Goal: Task Accomplishment & Management: Complete application form

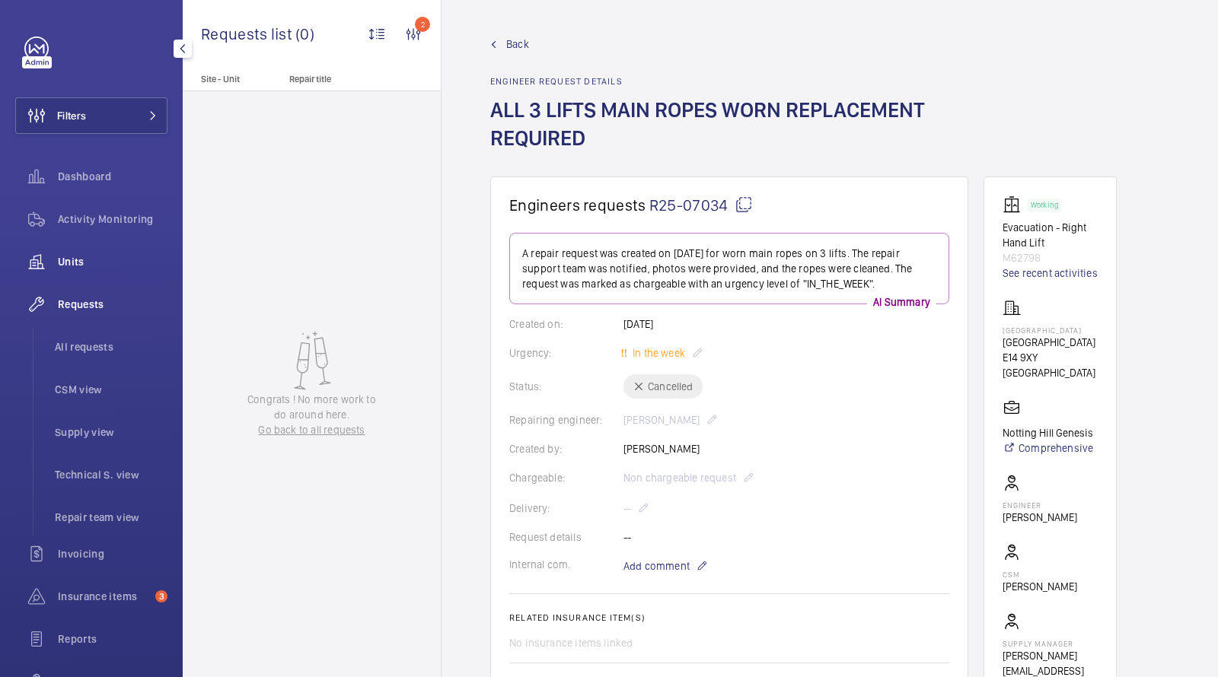
click at [82, 251] on div "Units" at bounding box center [91, 262] width 152 height 37
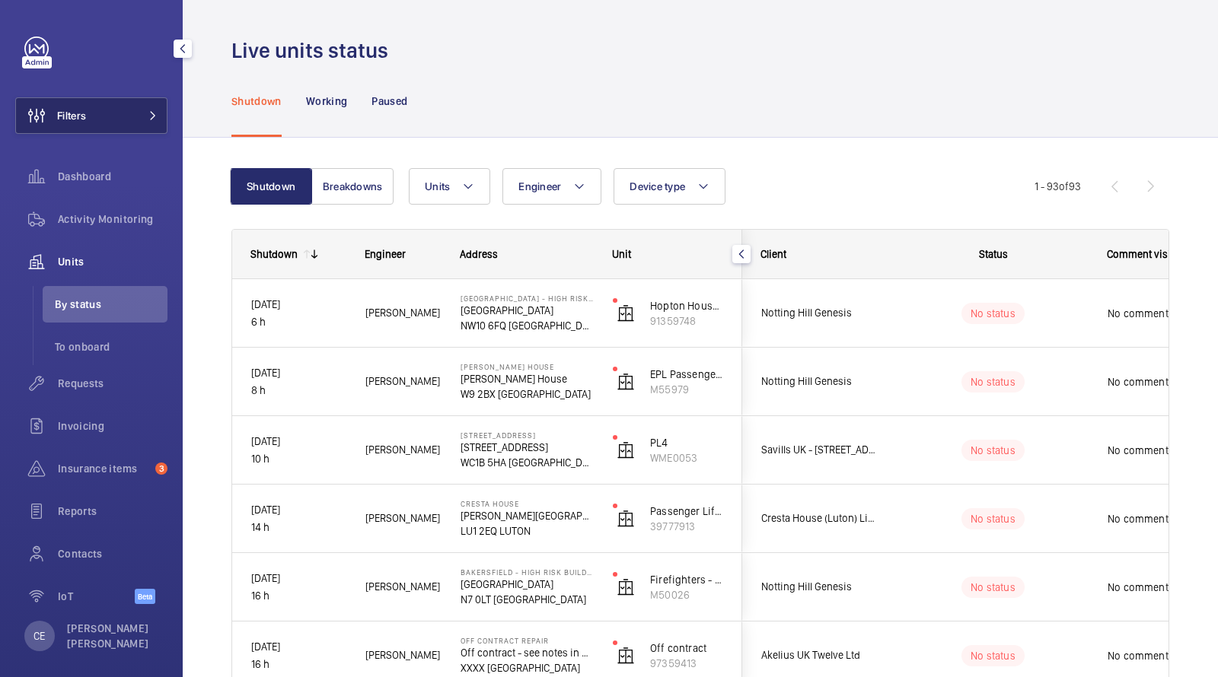
click at [139, 116] on span at bounding box center [148, 115] width 18 height 9
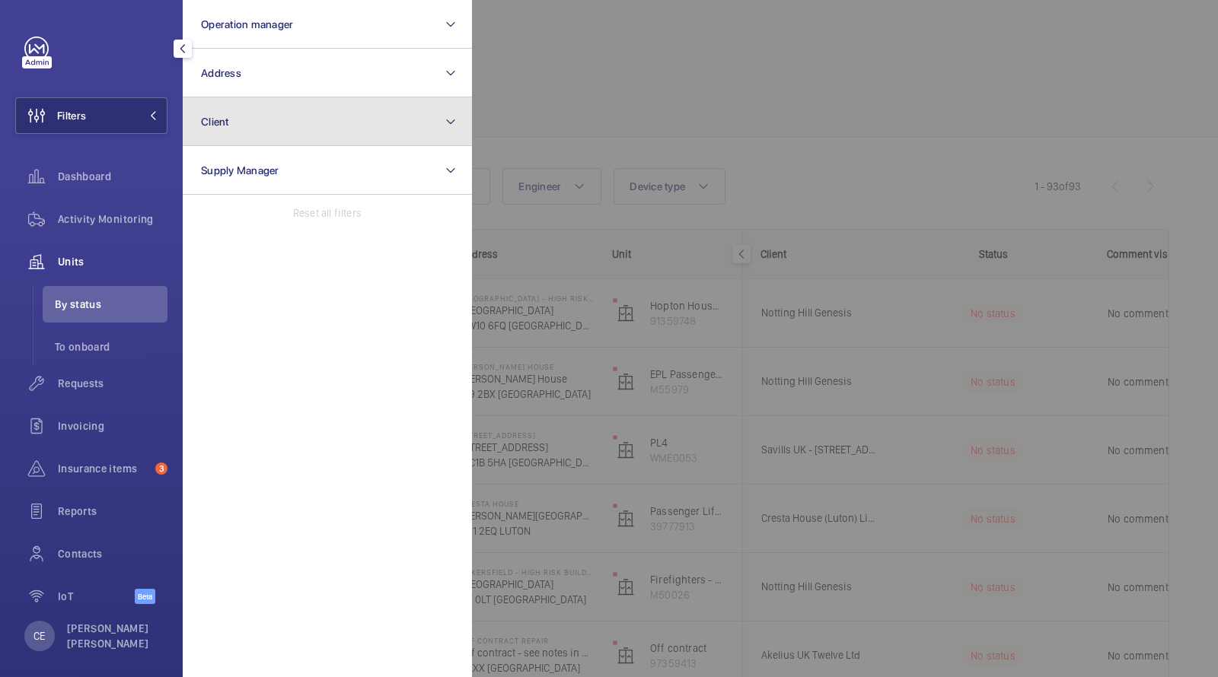
click at [205, 126] on span "Client" at bounding box center [215, 122] width 28 height 12
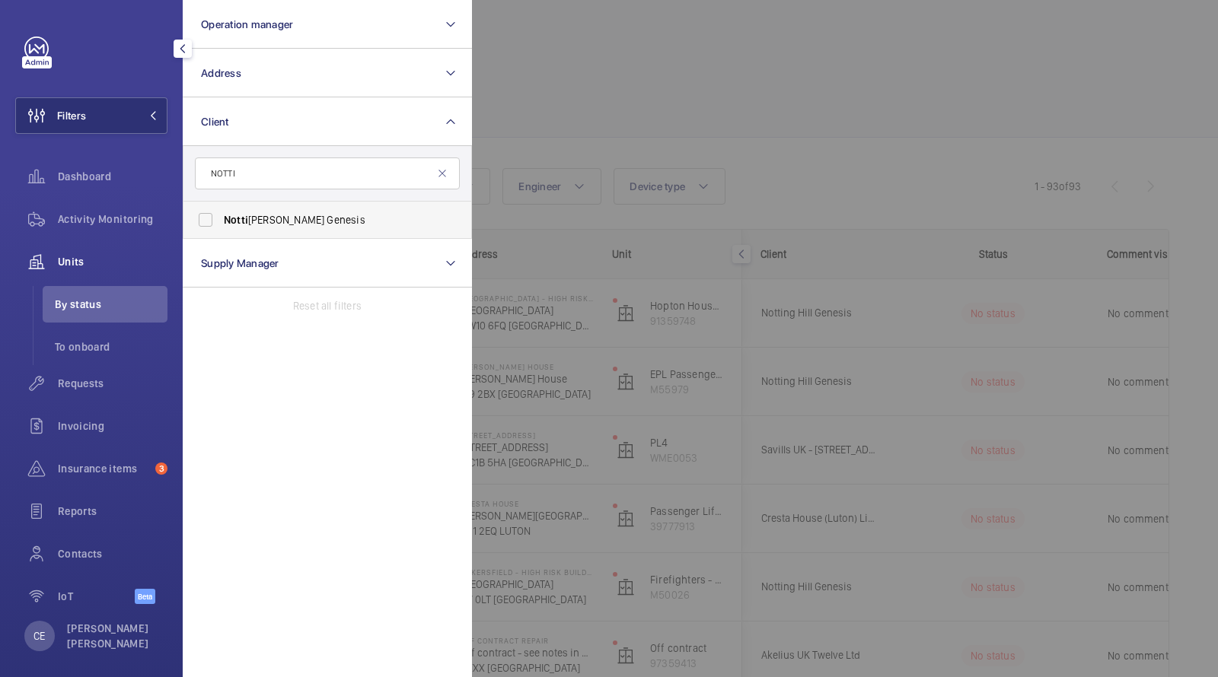
type input "NOTTI"
click at [283, 206] on label "Notti [PERSON_NAME] Genesis" at bounding box center [315, 220] width 265 height 37
click at [221, 206] on input "Notti [PERSON_NAME] Genesis" at bounding box center [205, 220] width 30 height 30
checkbox input "true"
click at [592, 85] on div at bounding box center [1081, 338] width 1218 height 677
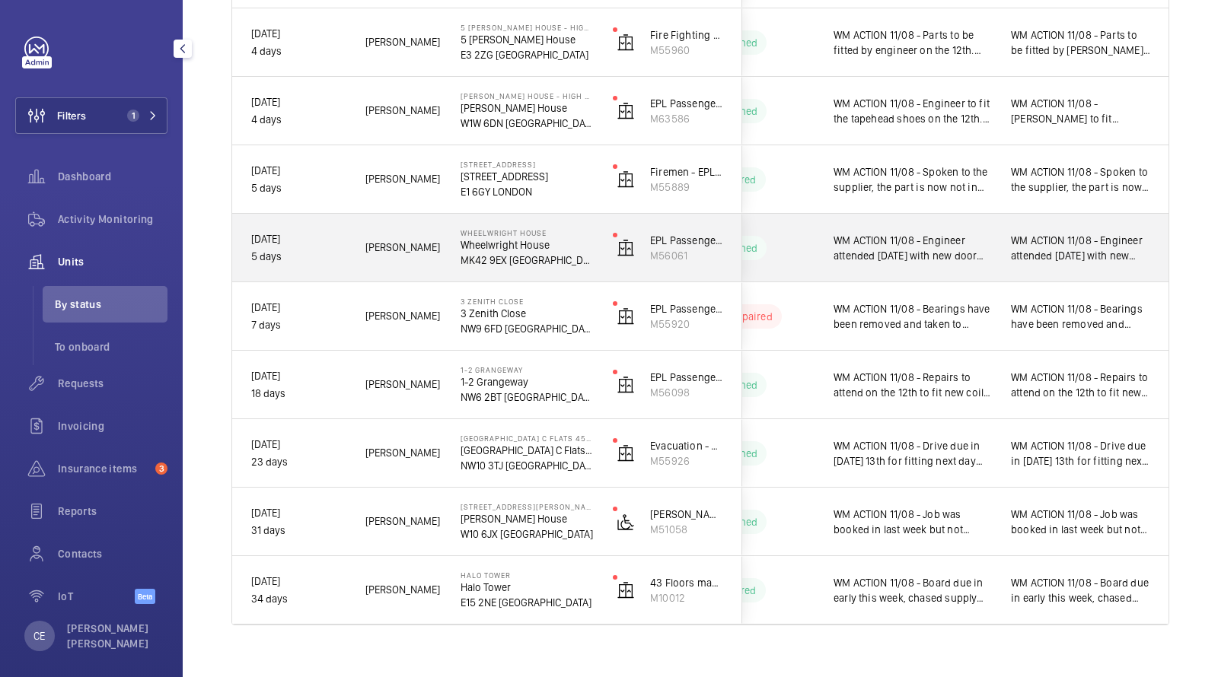
scroll to position [738, 0]
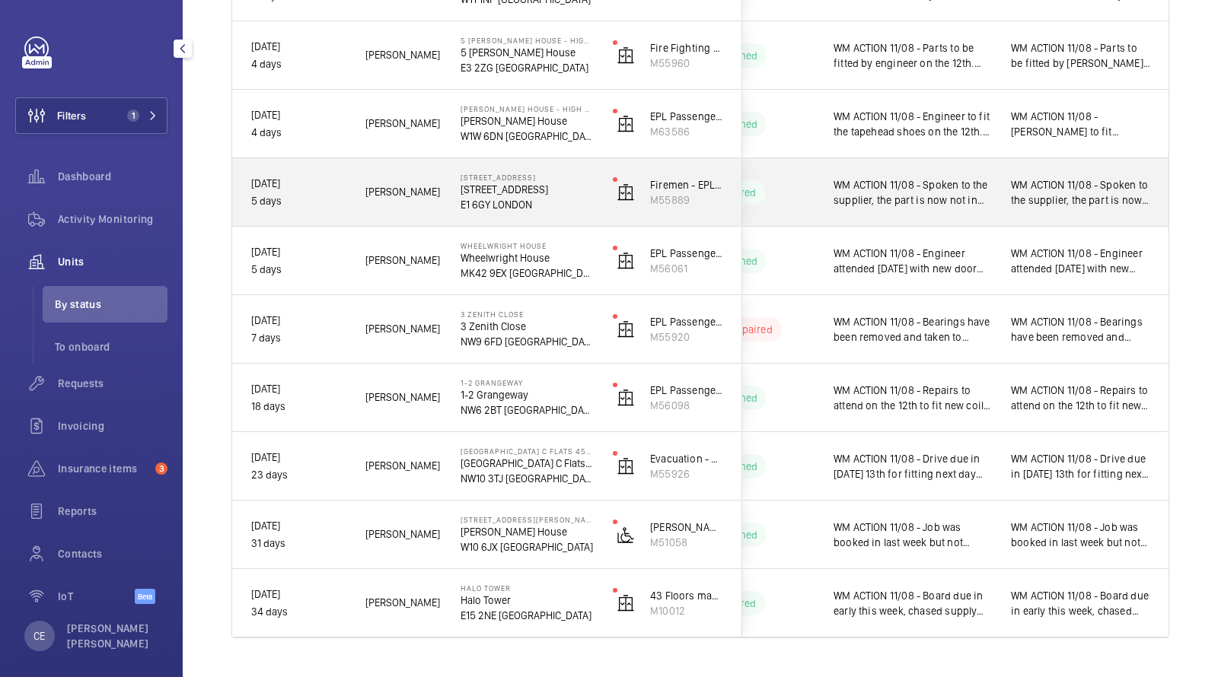
click at [983, 189] on span "WM ACTION 11/08 - Spoken to the supplier, the part is now not in stock, due in …" at bounding box center [913, 192] width 158 height 30
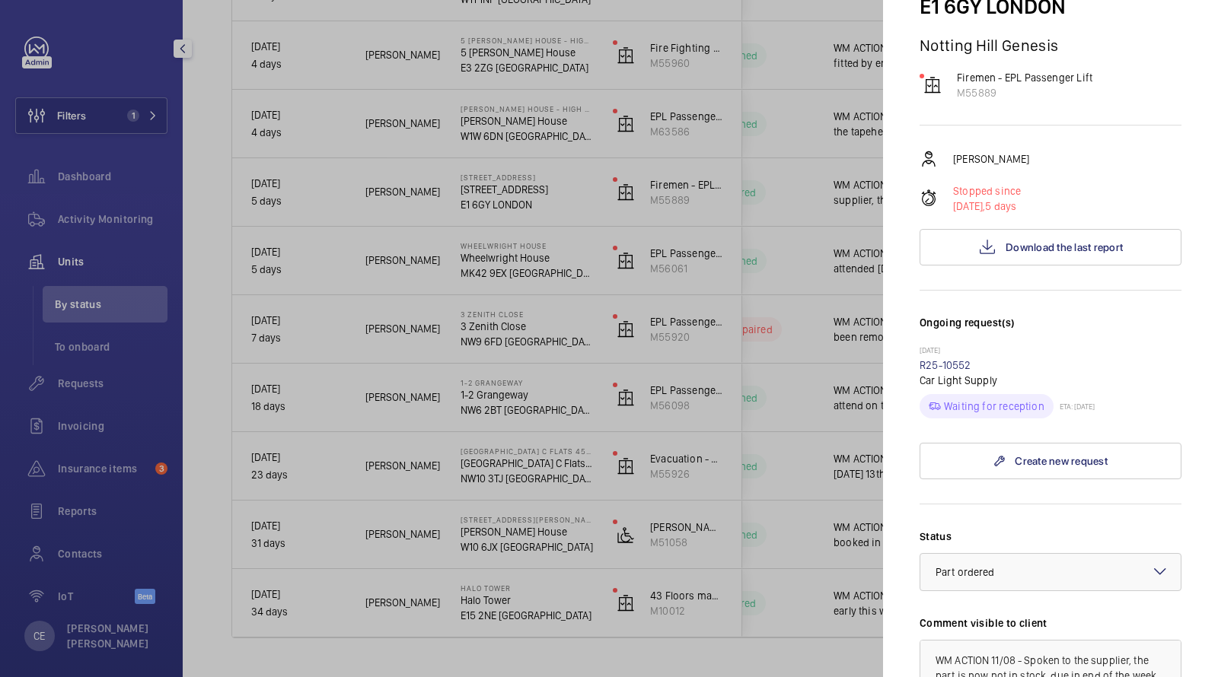
scroll to position [320, 0]
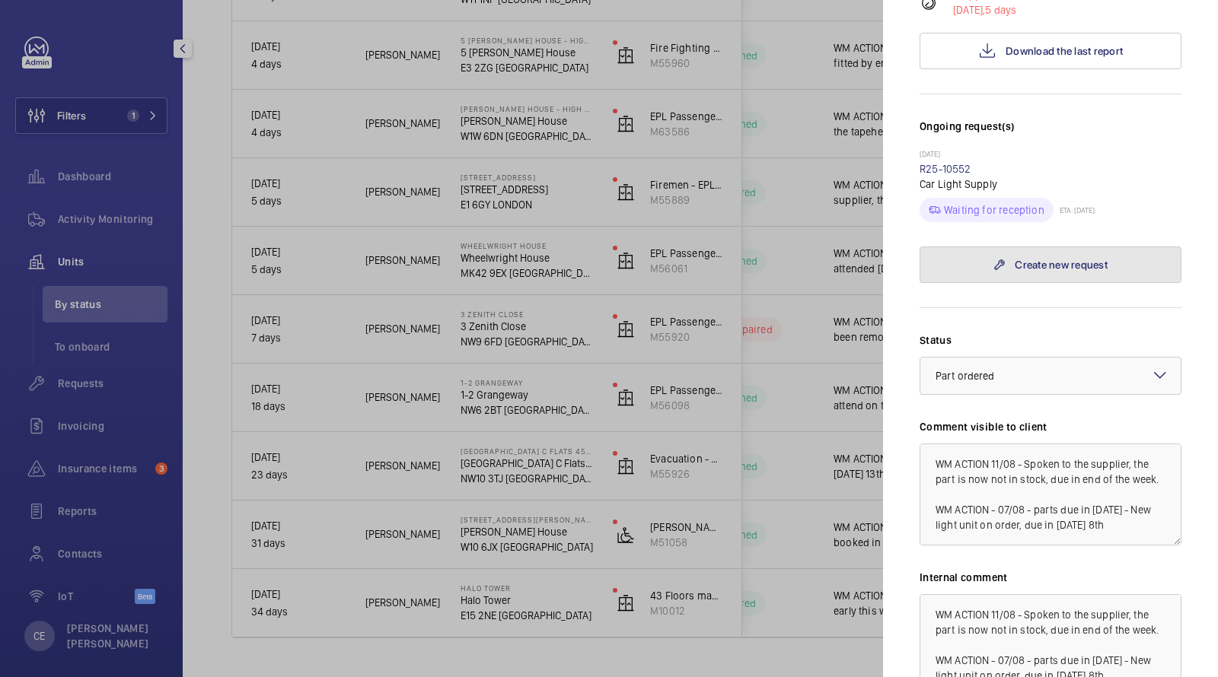
click at [996, 259] on mat-icon at bounding box center [999, 265] width 12 height 12
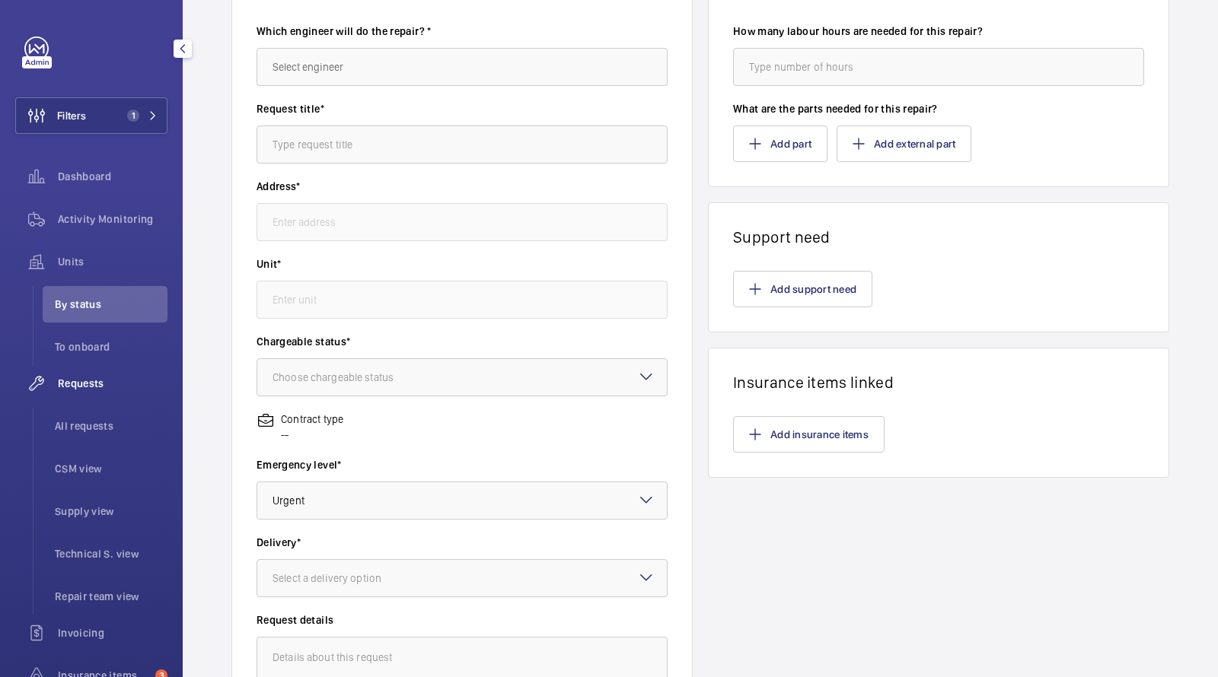
type input "[STREET_ADDRESS]"
type input "M55889 - Firemen - EPL Passenger Lift"
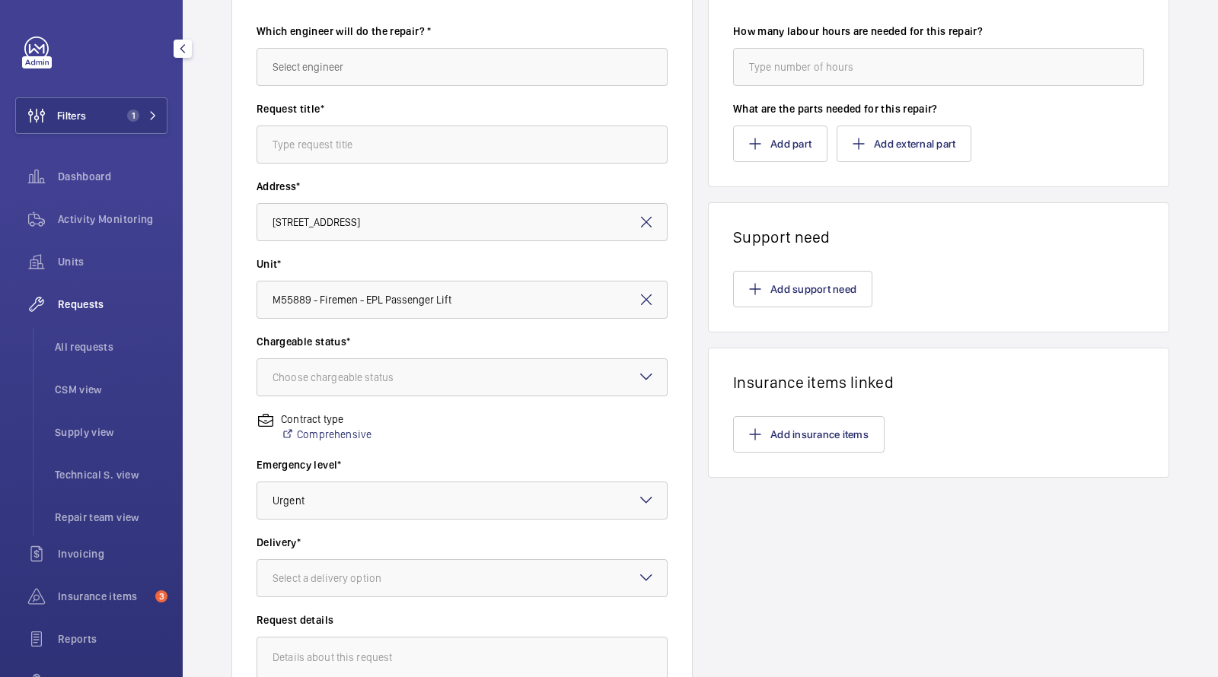
scroll to position [164, 0]
drag, startPoint x: 373, startPoint y: 59, endPoint x: 378, endPoint y: 40, distance: 19.8
click at [372, 58] on input "text" at bounding box center [462, 67] width 411 height 38
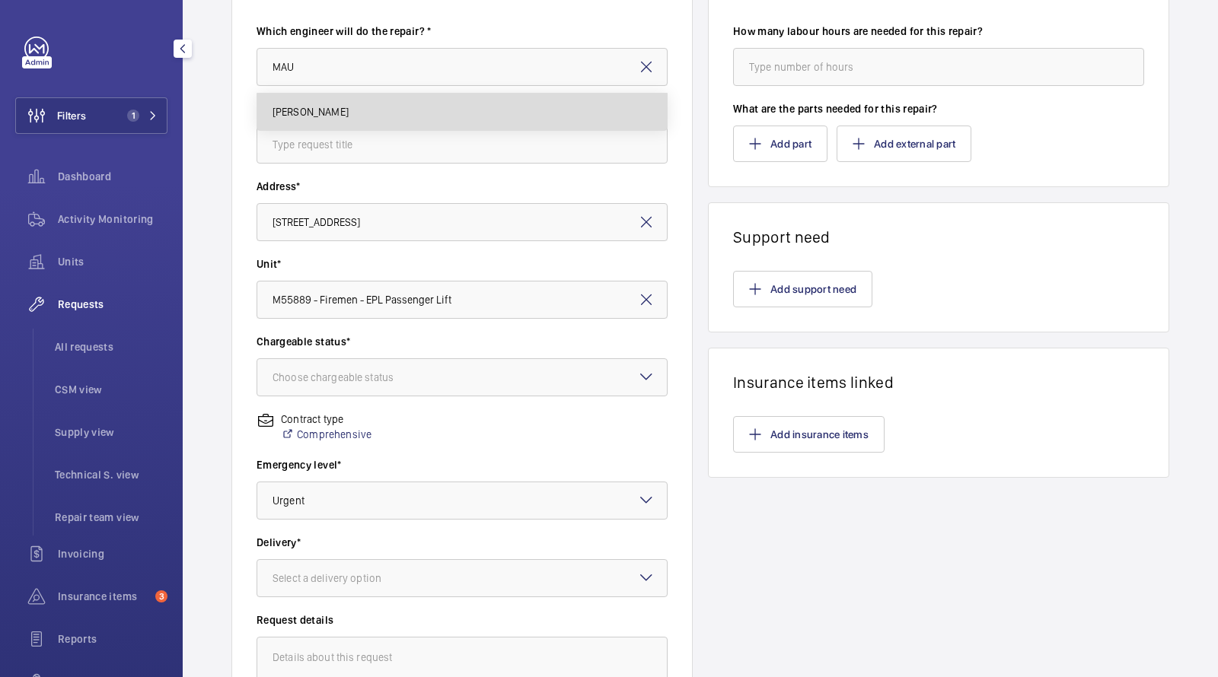
click at [359, 115] on mat-option "[PERSON_NAME]" at bounding box center [462, 112] width 410 height 37
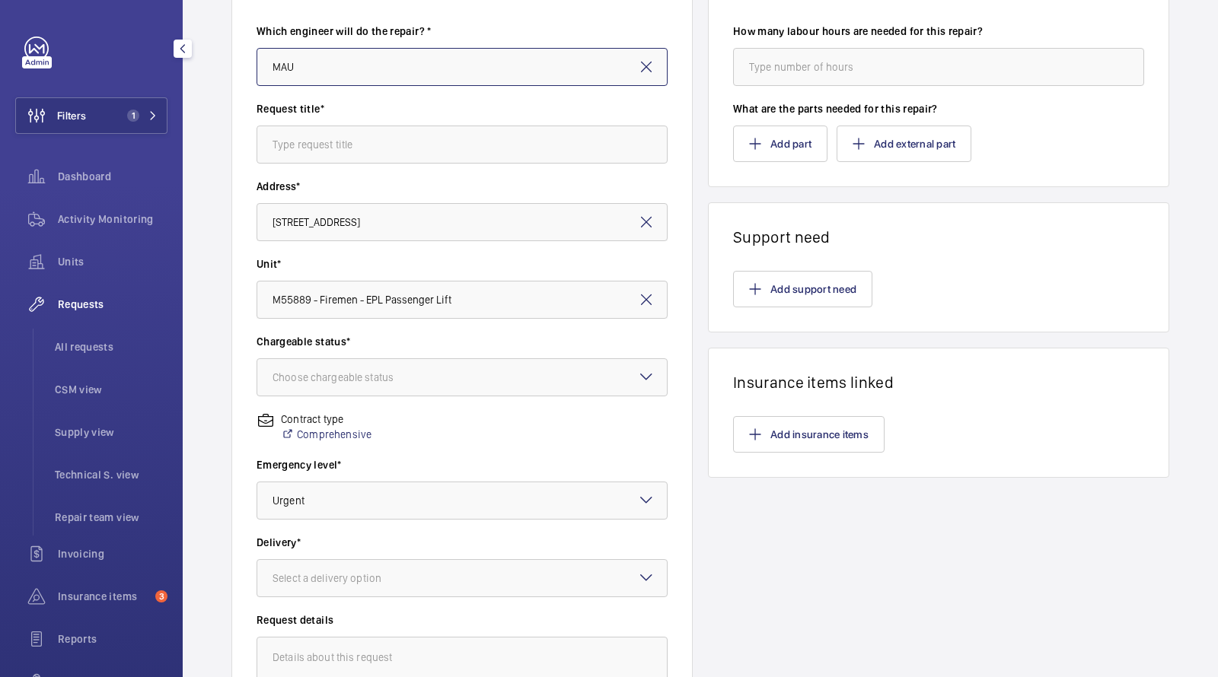
type input "[PERSON_NAME]"
click at [348, 142] on input "text" at bounding box center [462, 145] width 411 height 38
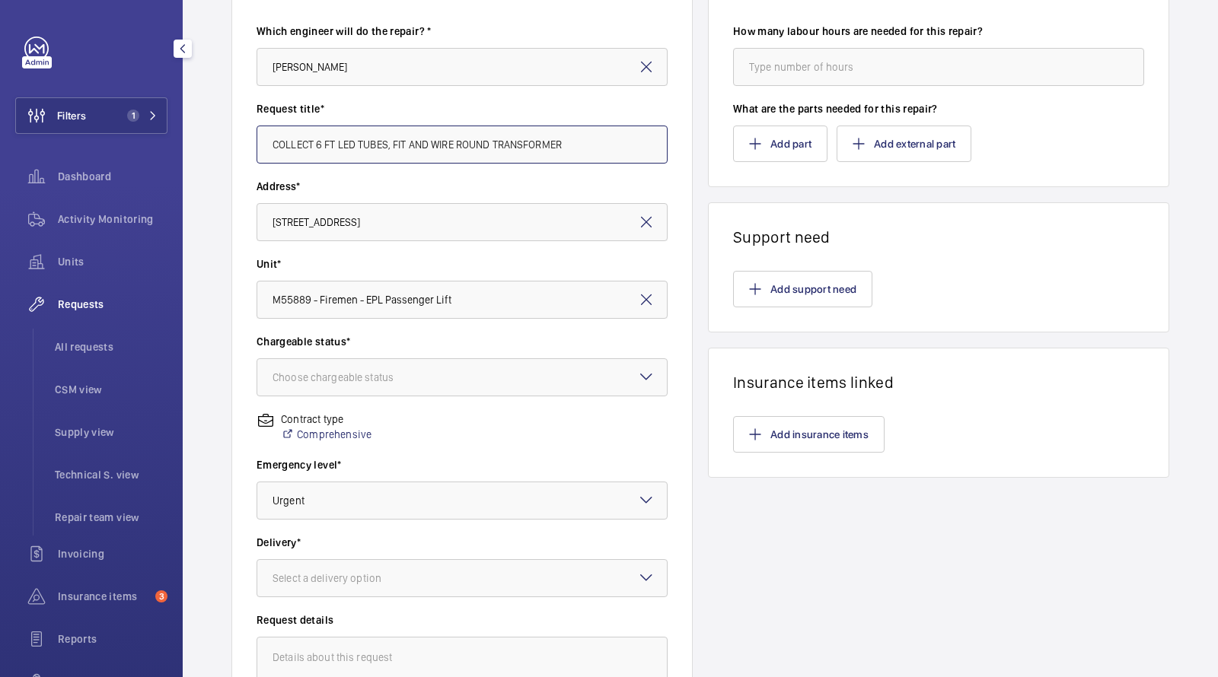
drag, startPoint x: 590, startPoint y: 143, endPoint x: 212, endPoint y: 100, distance: 380.7
click at [218, 105] on div "Request information Which engineer will do the repair? * [PERSON_NAME] Request …" at bounding box center [700, 372] width 1035 height 834
click at [375, 366] on div at bounding box center [462, 377] width 410 height 37
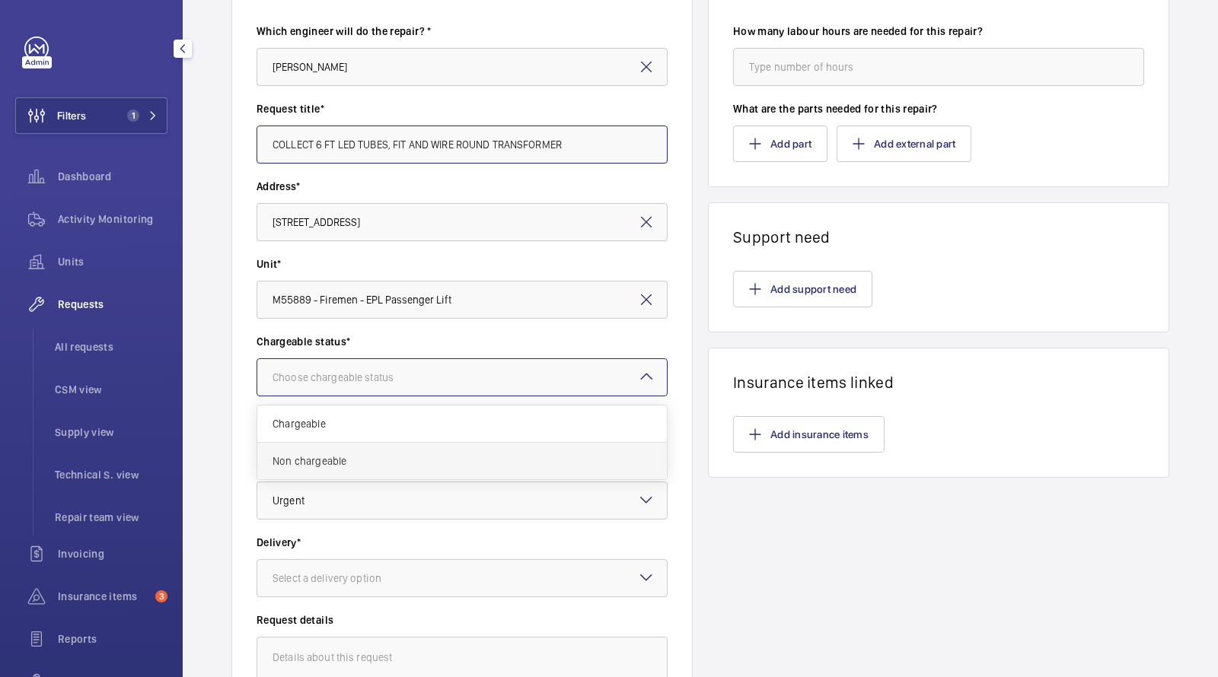
click at [343, 463] on span "Non chargeable" at bounding box center [462, 461] width 379 height 15
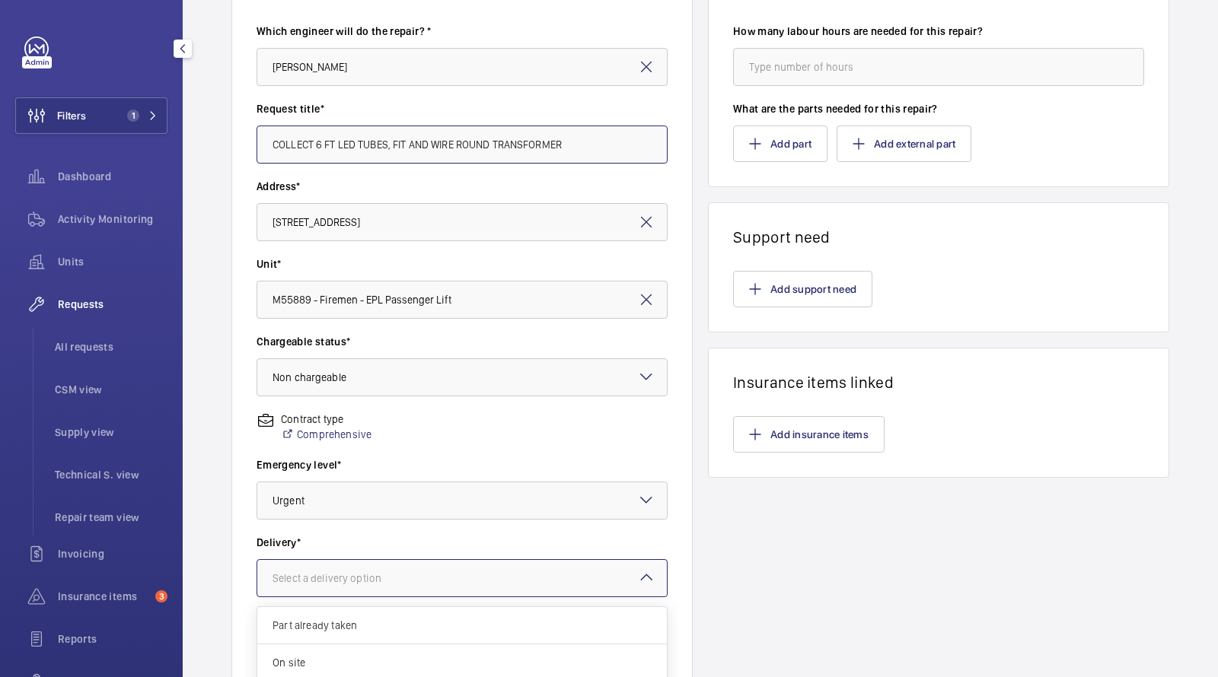
click at [334, 569] on div at bounding box center [462, 578] width 410 height 37
click at [331, 639] on span "London office" at bounding box center [462, 646] width 379 height 15
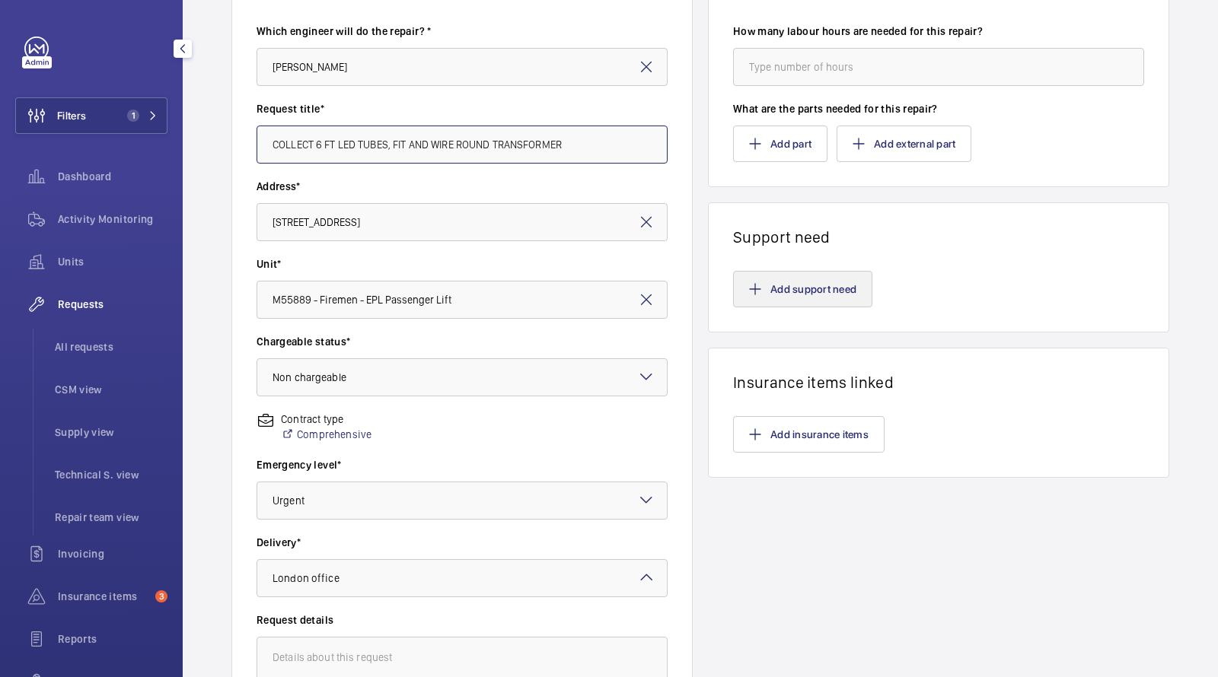
type input "COLLECT 6 FT LED TUBES, FIT AND WIRE ROUND TRANSFORMER"
click at [811, 303] on button "Add support need" at bounding box center [802, 289] width 139 height 37
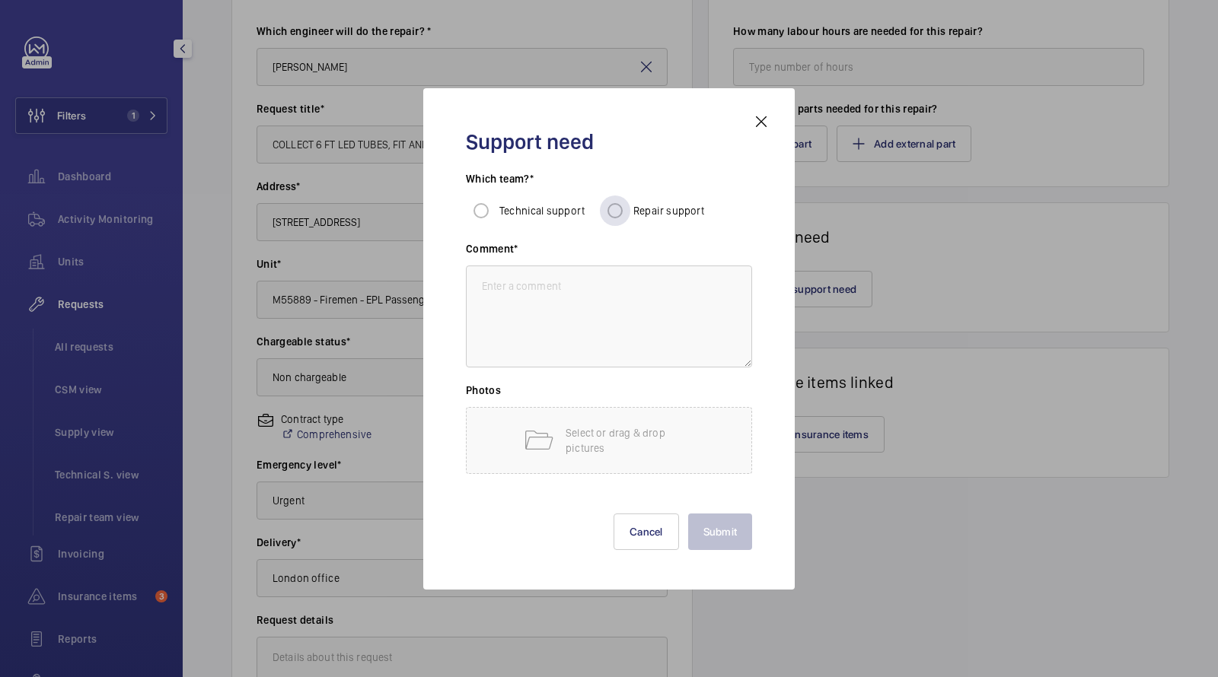
click at [668, 209] on span "Repair support" at bounding box center [669, 211] width 72 height 12
click at [630, 209] on input "Repair support" at bounding box center [615, 211] width 30 height 30
radio input "true"
click at [555, 260] on h3 "Comment*" at bounding box center [609, 253] width 286 height 24
click at [547, 283] on textarea at bounding box center [609, 317] width 286 height 102
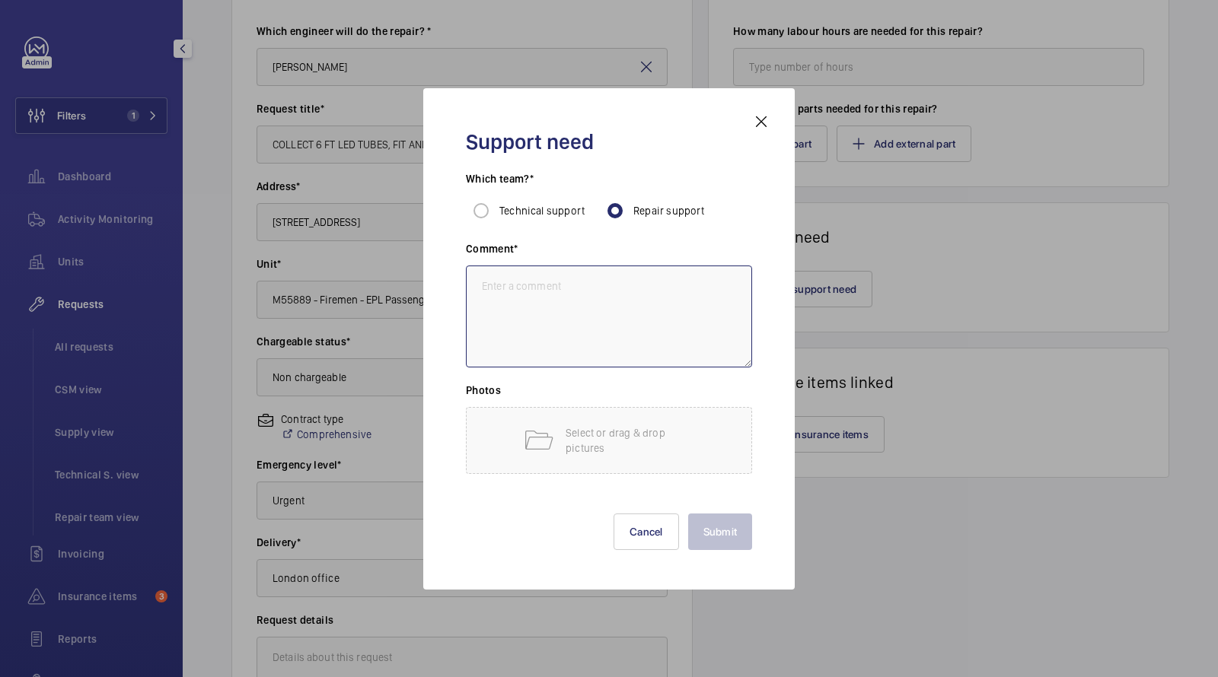
paste textarea "COLLECT 6 FT LED TUBES, FIT AND WIRE ROUND TRANSFORMER"
type textarea "COLLECT 6 FT LED TUBES, FIT AND WIRE ROUND TRANSFORMER"
click at [731, 542] on button "Submit" at bounding box center [720, 532] width 65 height 37
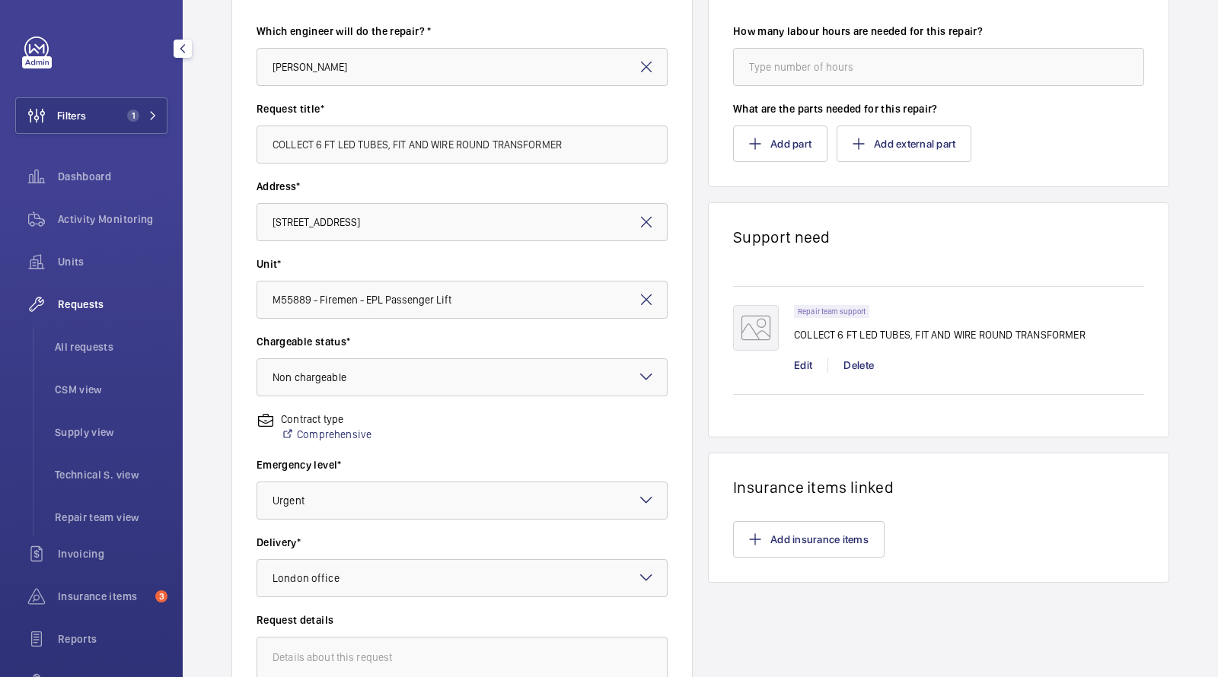
scroll to position [359, 0]
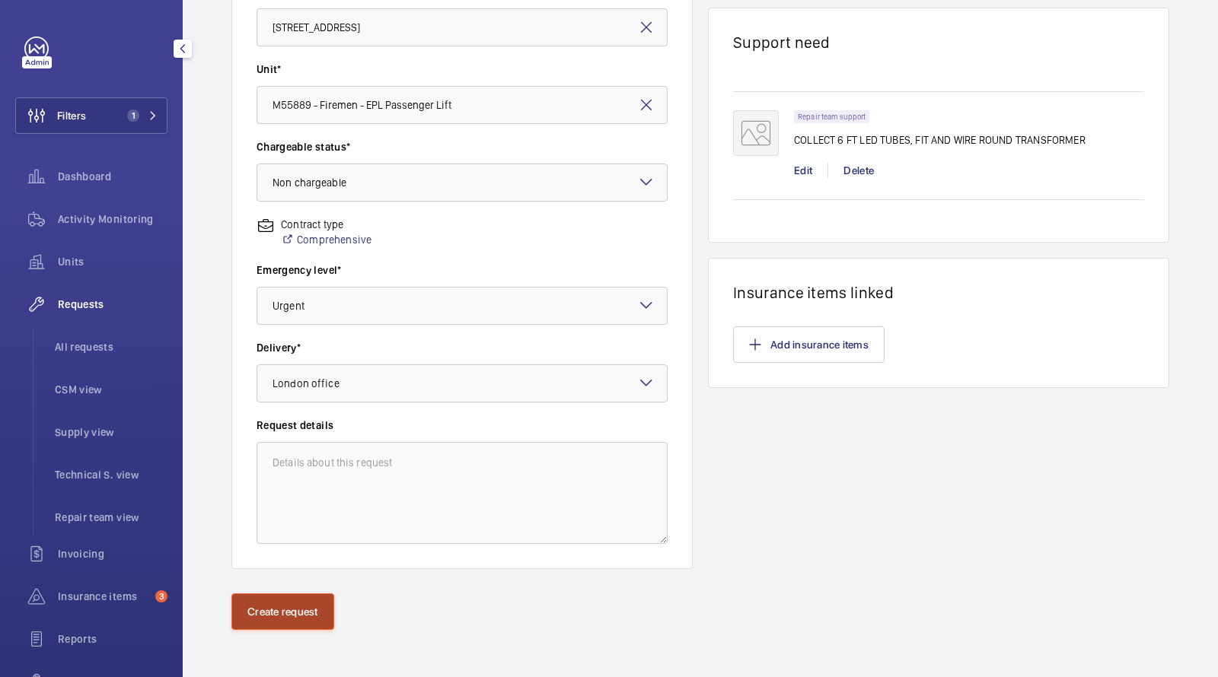
click at [276, 620] on button "Create request" at bounding box center [282, 612] width 103 height 37
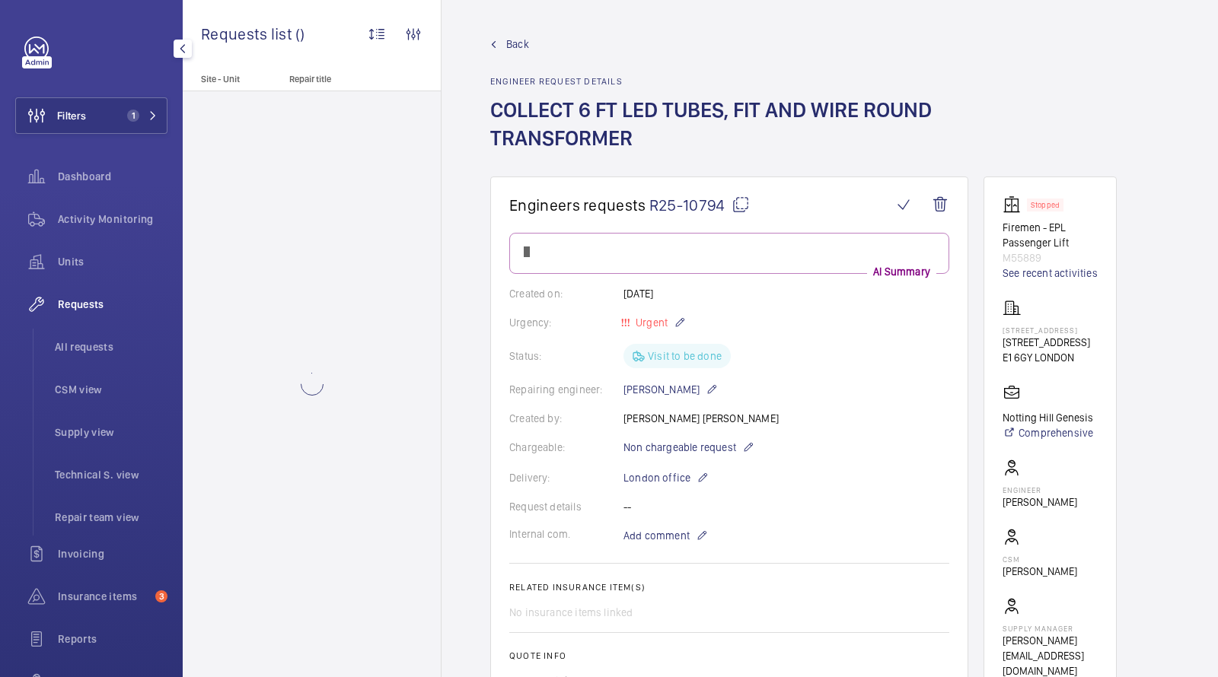
scroll to position [747, 0]
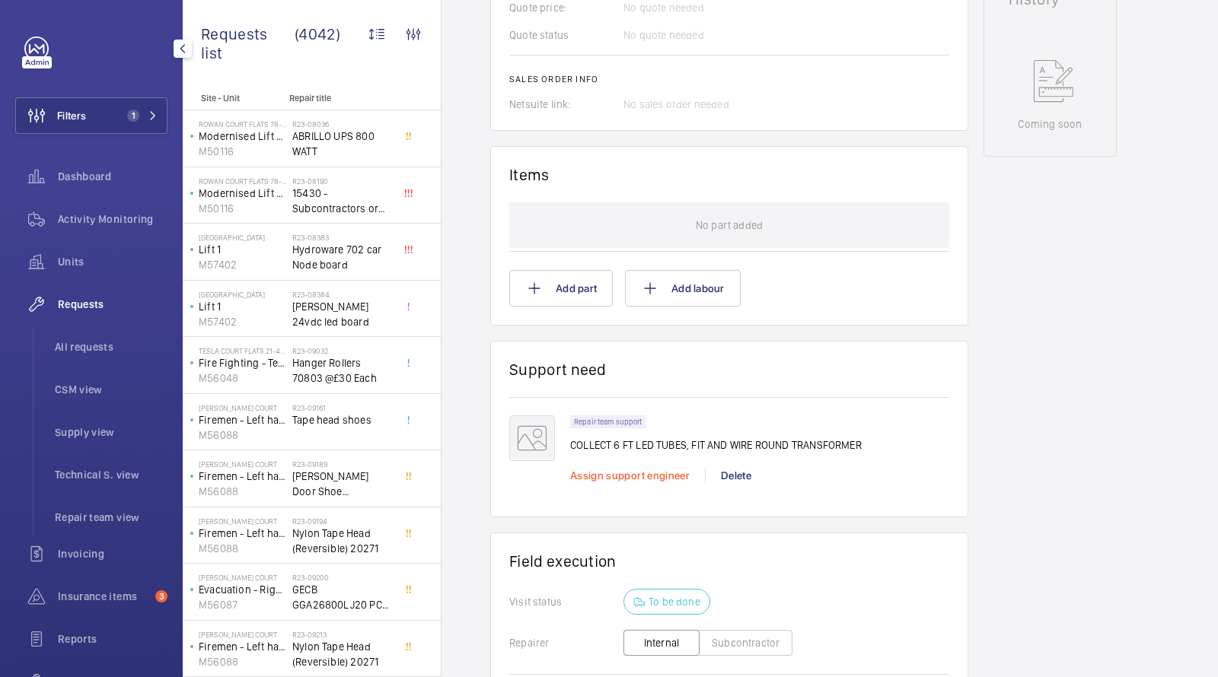
scroll to position [777, 0]
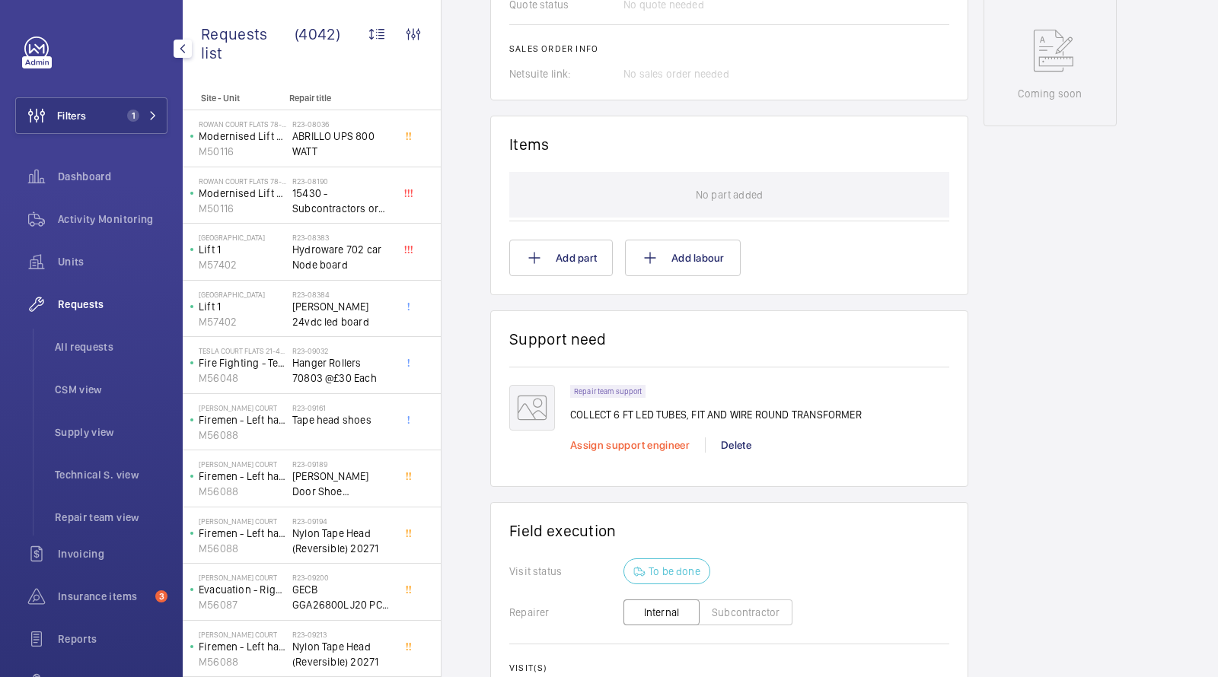
click at [611, 439] on span "Assign support engineer" at bounding box center [630, 445] width 120 height 12
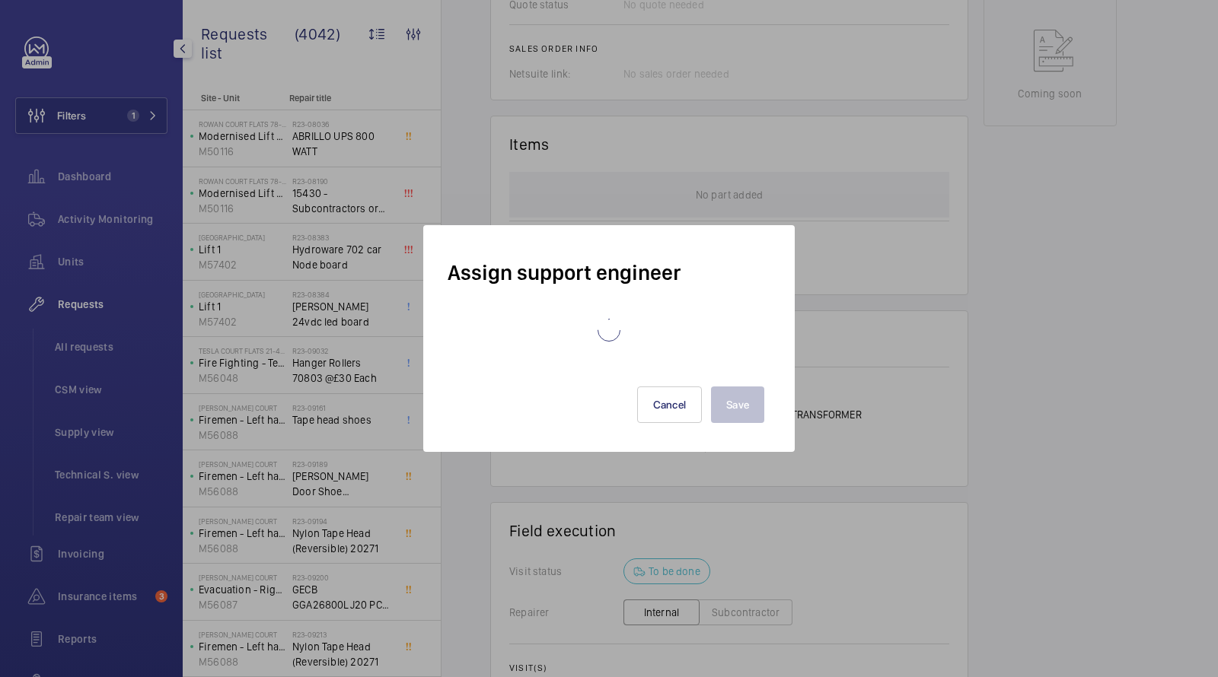
scroll to position [799, 0]
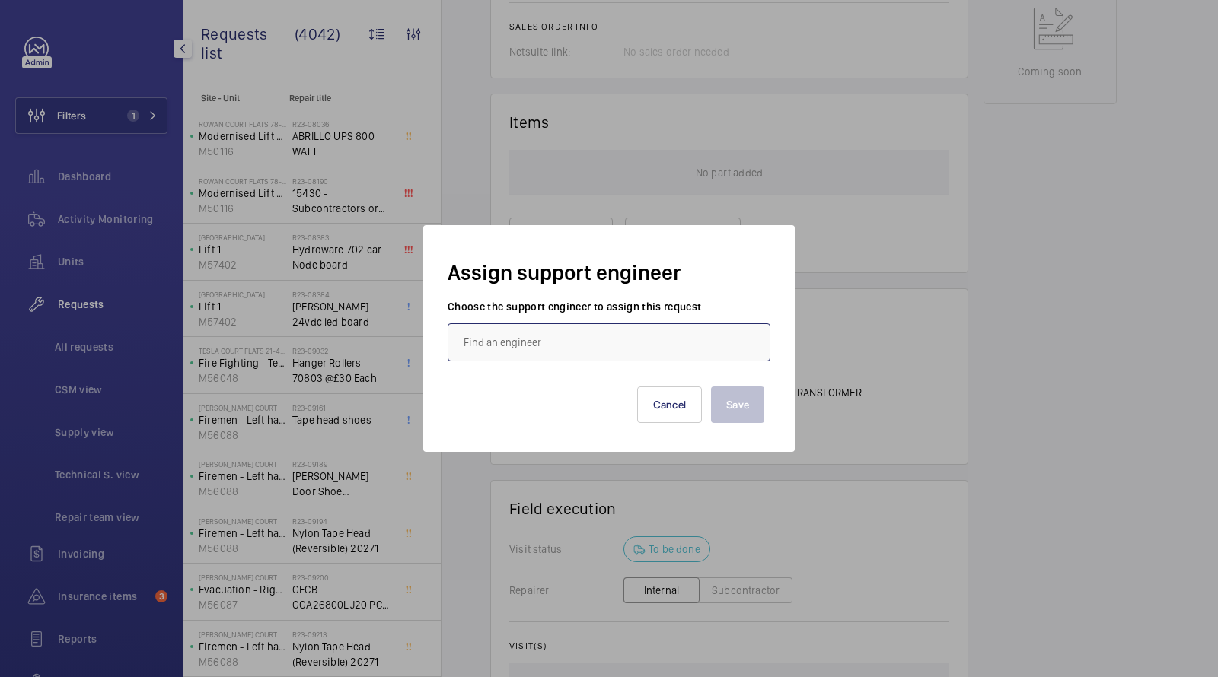
click at [534, 339] on input "text" at bounding box center [609, 343] width 323 height 38
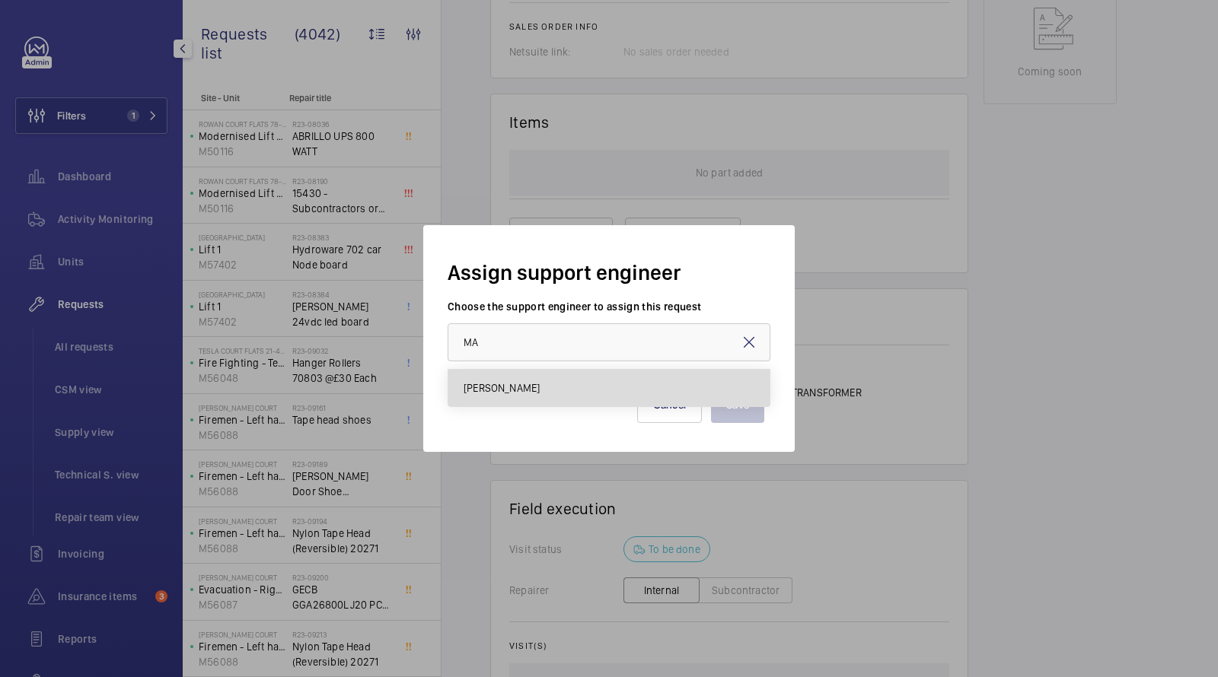
click at [524, 390] on span "[PERSON_NAME]" at bounding box center [502, 388] width 76 height 15
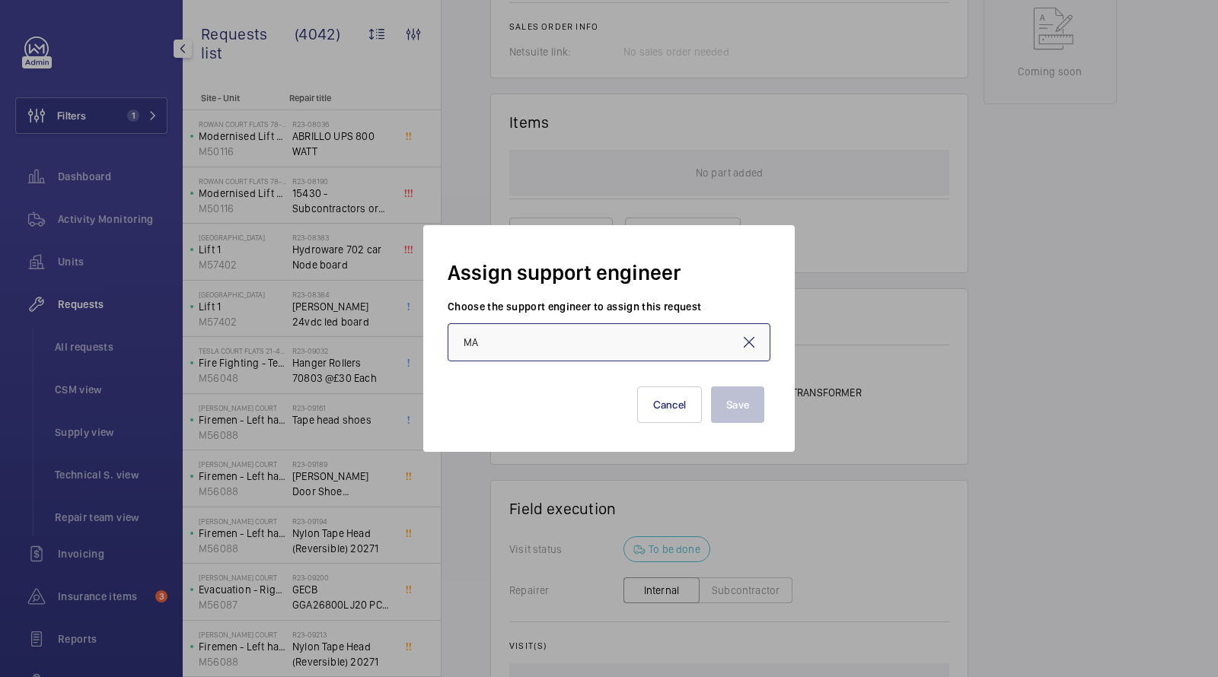
type input "[PERSON_NAME]"
click at [732, 404] on button "Save" at bounding box center [737, 405] width 53 height 37
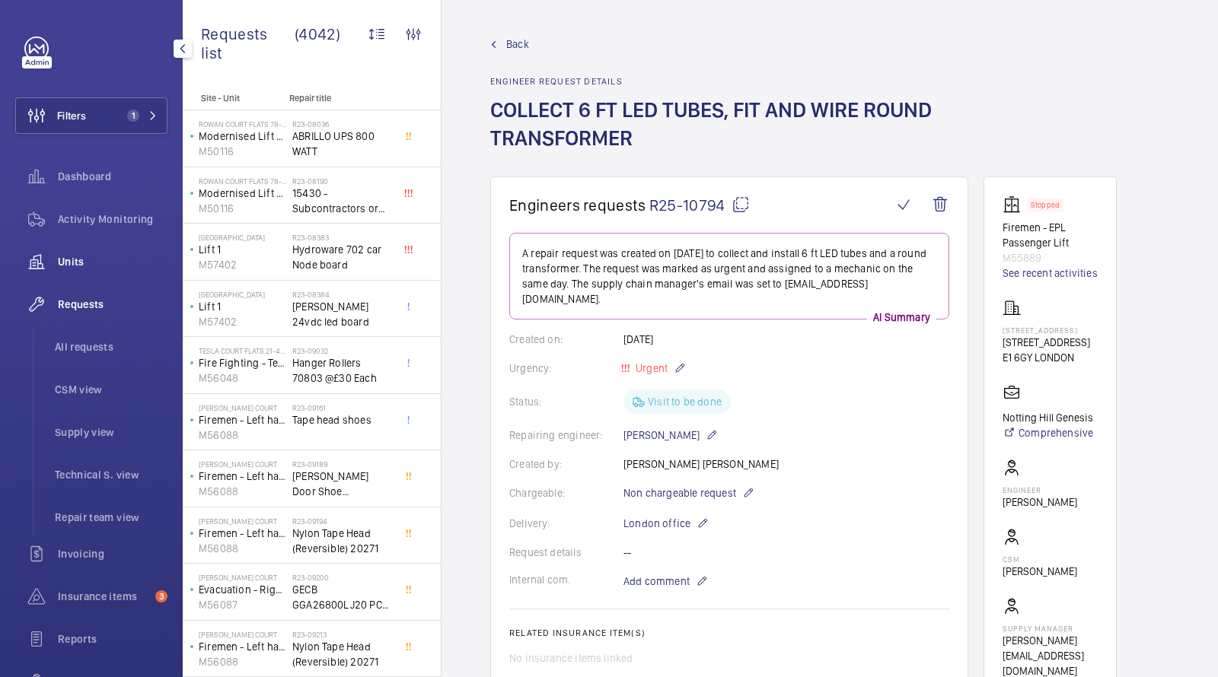
click at [71, 262] on span "Units" at bounding box center [113, 261] width 110 height 15
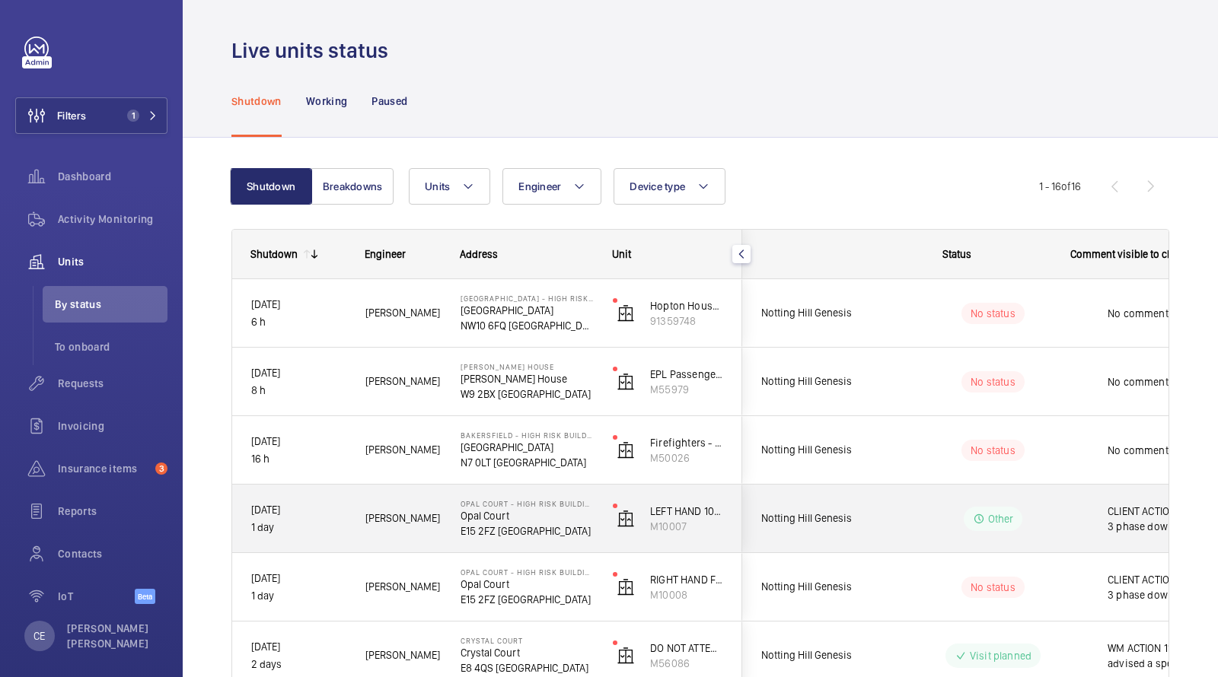
scroll to position [0, 274]
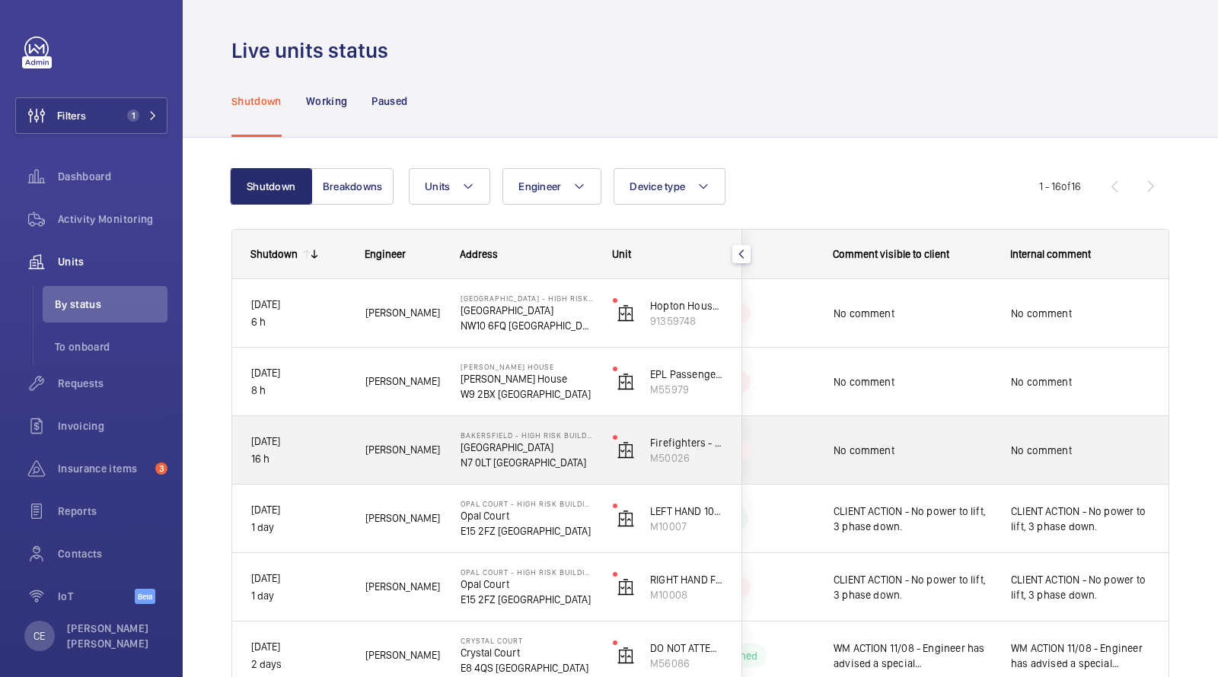
click at [878, 459] on div "No comment" at bounding box center [913, 450] width 158 height 35
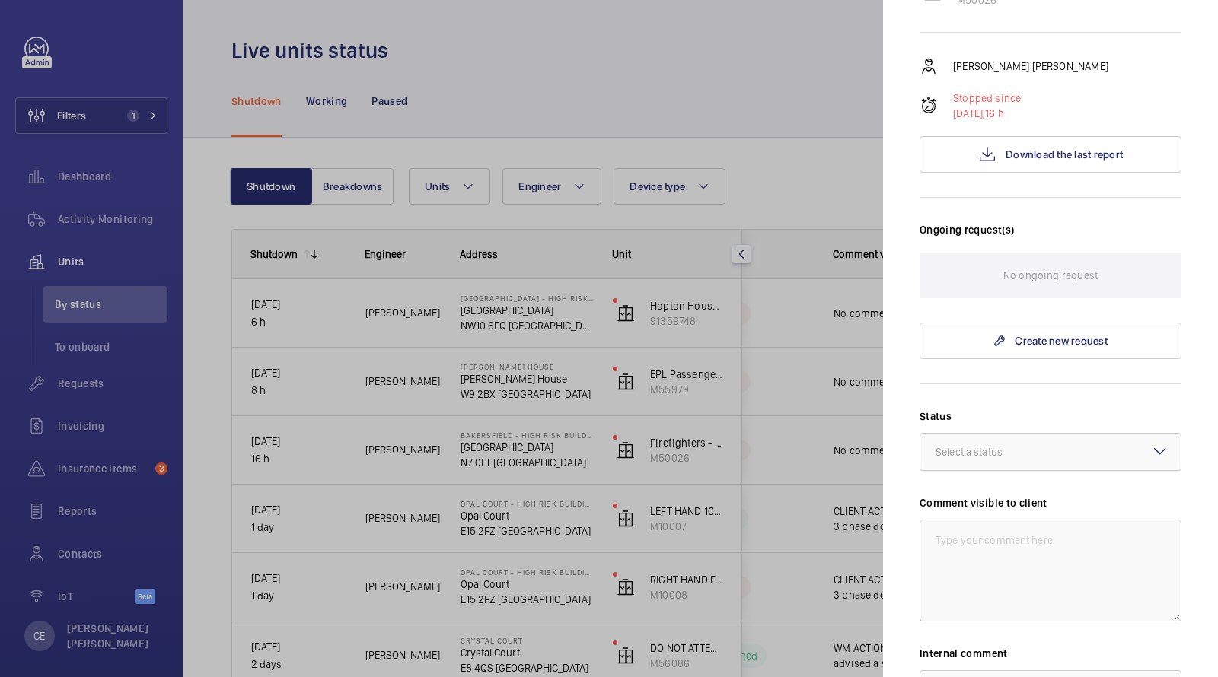
scroll to position [210, 0]
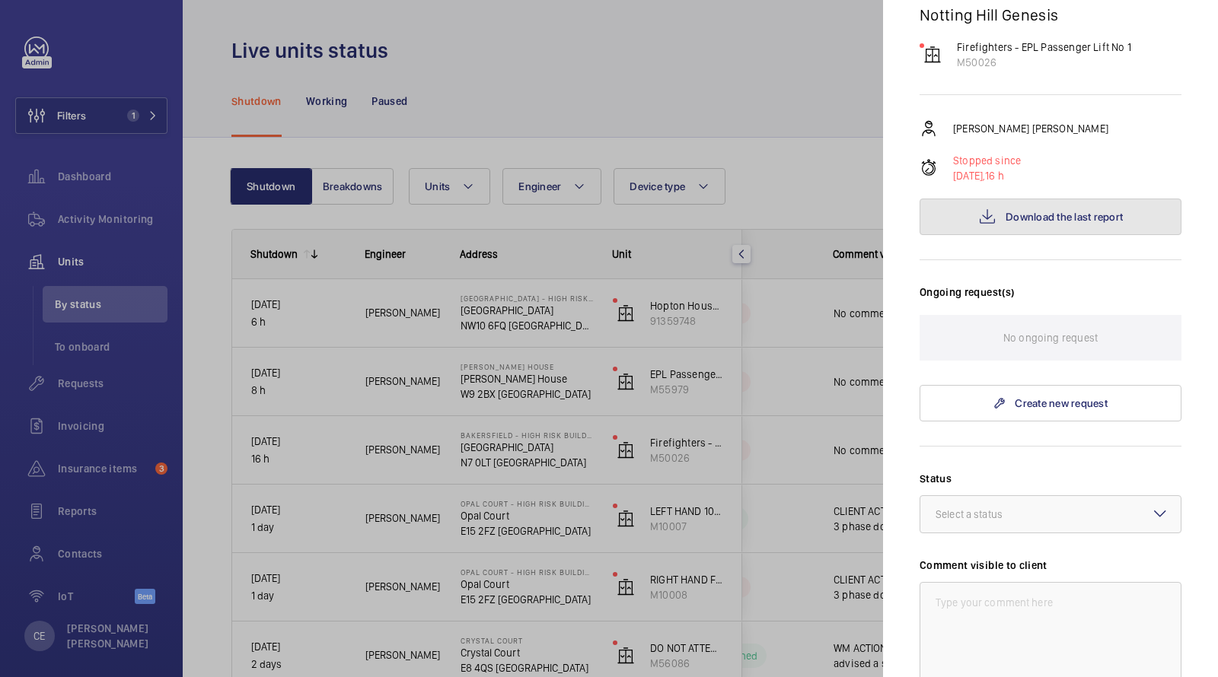
click at [1021, 211] on span "Download the last report" at bounding box center [1064, 217] width 117 height 12
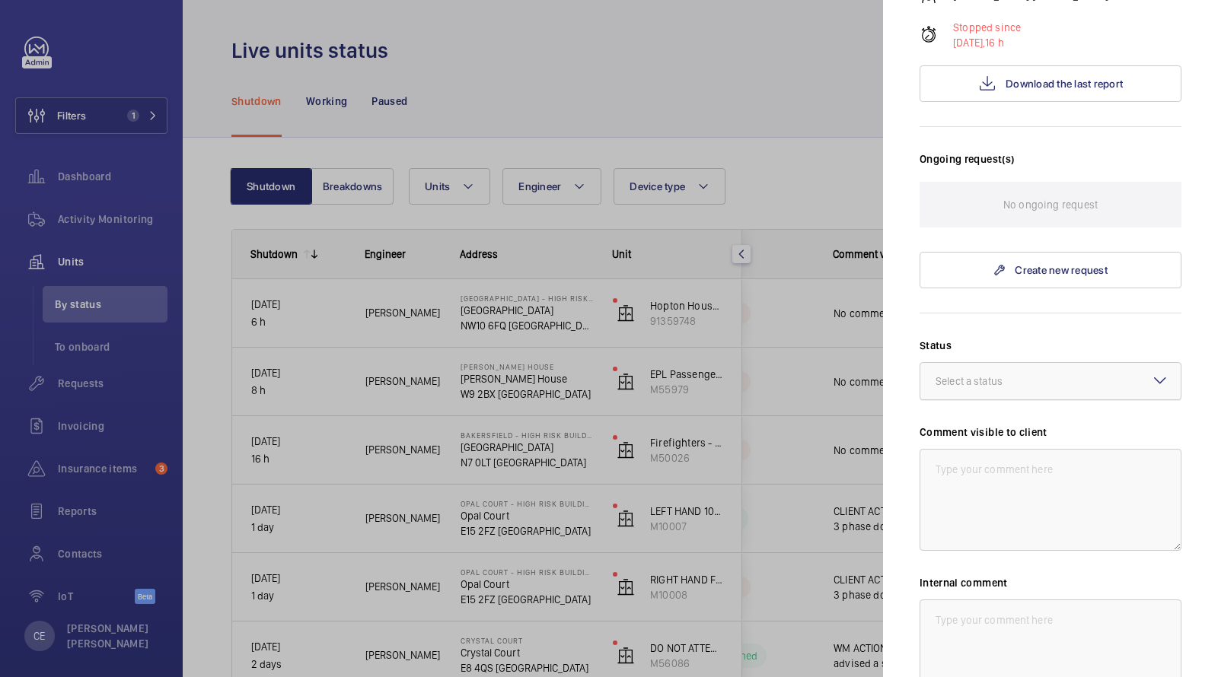
scroll to position [484, 0]
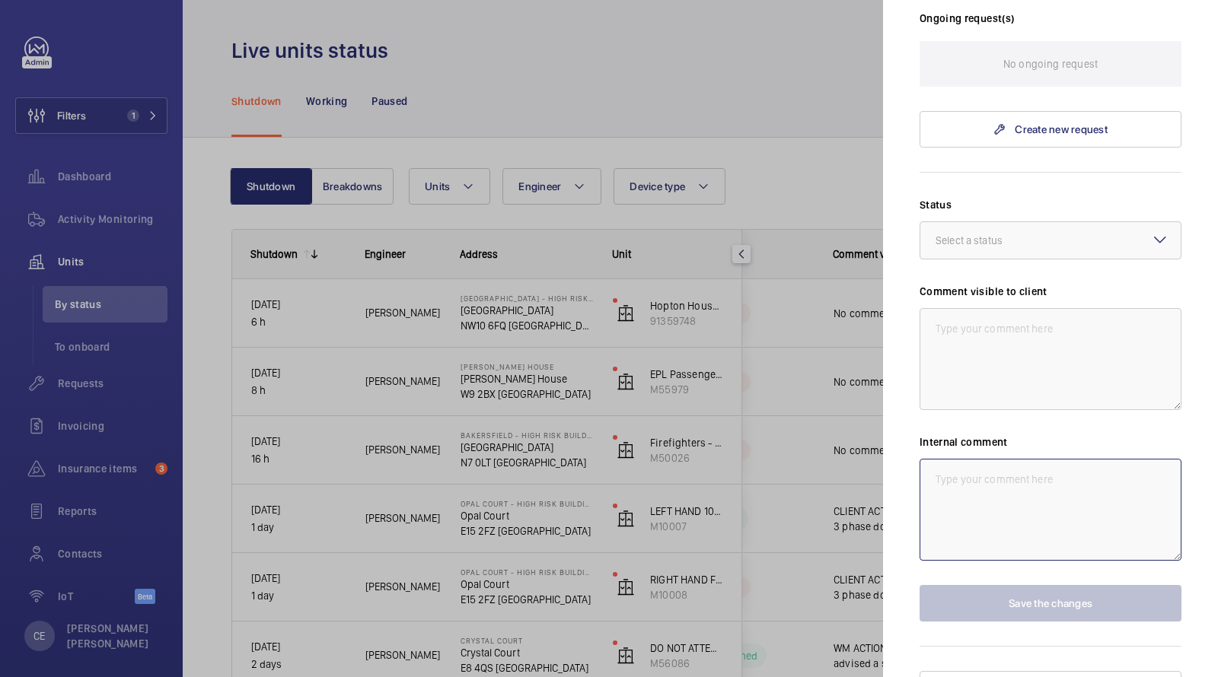
click at [1026, 480] on textarea at bounding box center [1051, 510] width 262 height 102
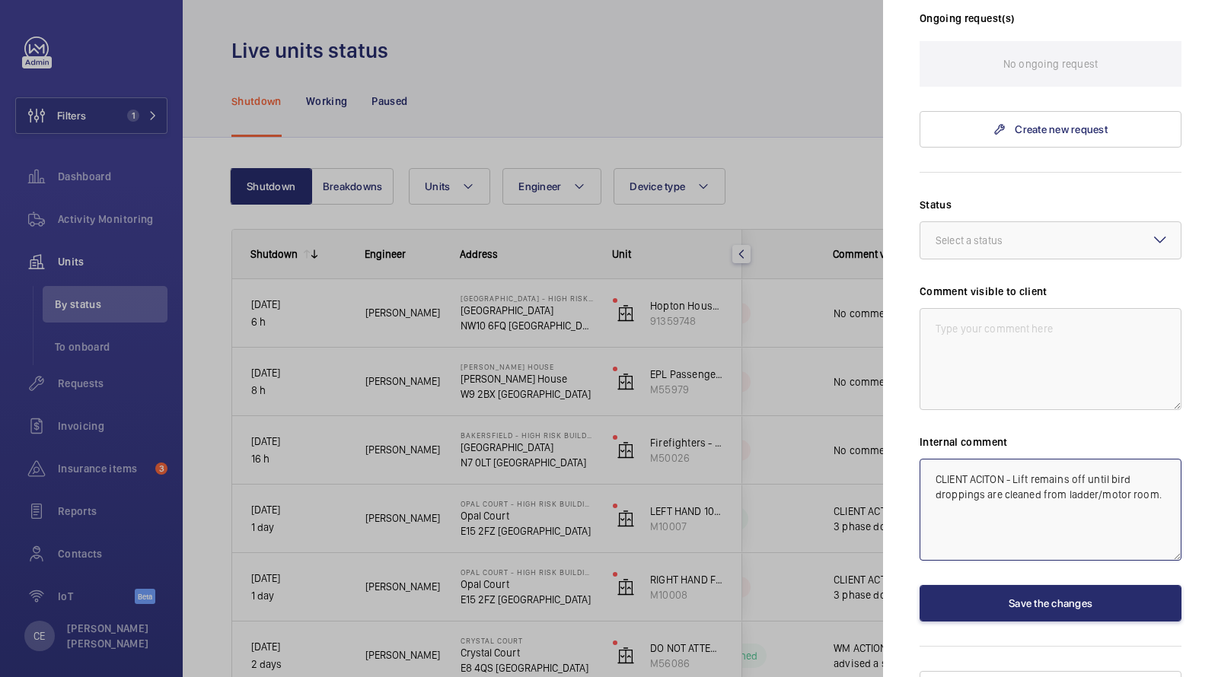
type textarea "CLIENT ACITON - Lift remains off until bird droppings are cleaned from ladder/m…"
click at [1092, 548] on div "Status Select a status Comment visible to client Internal comment CLIENT ACITON…" at bounding box center [1051, 409] width 262 height 425
drag, startPoint x: 1079, startPoint y: 518, endPoint x: 808, endPoint y: 318, distance: 337.5
click at [818, 327] on mat-sidenav-container "Filters 1 Dashboard Activity Monitoring Units By status To onboard Requests Inv…" at bounding box center [609, 338] width 1218 height 677
click at [971, 308] on textarea at bounding box center [1051, 359] width 262 height 102
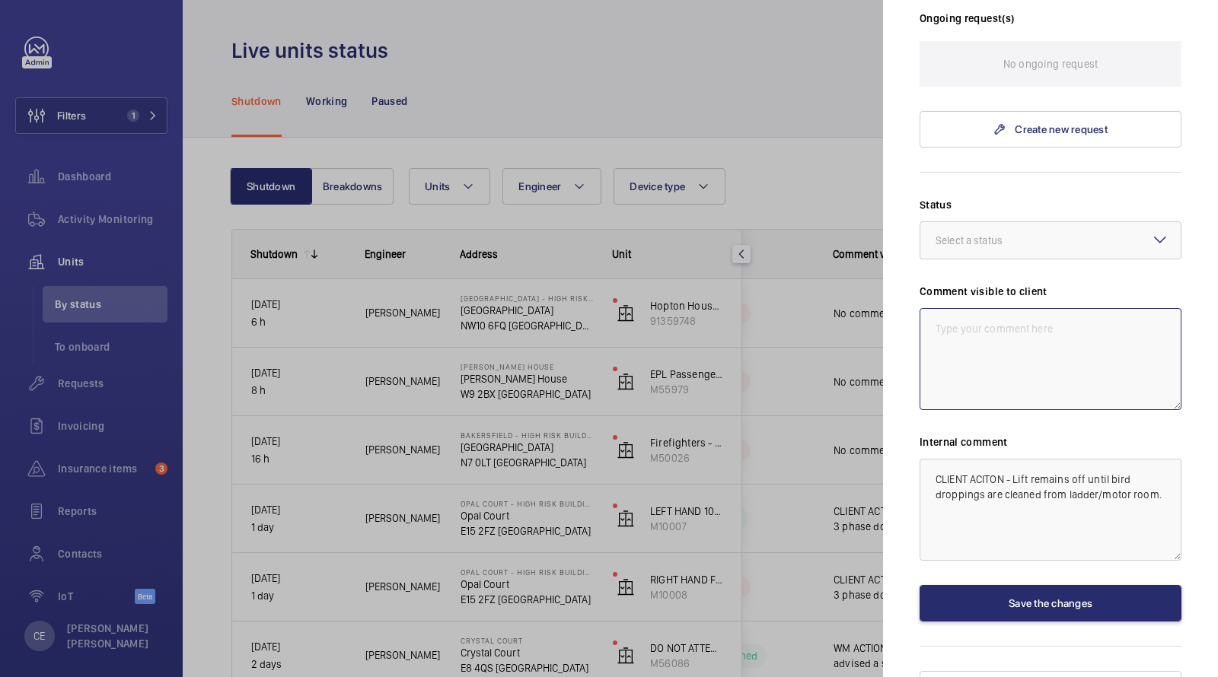
paste textarea "CLIENT ACITON - Lift remains off until bird droppings are cleaned from ladder/m…"
click at [962, 233] on div "Select a status" at bounding box center [988, 240] width 105 height 15
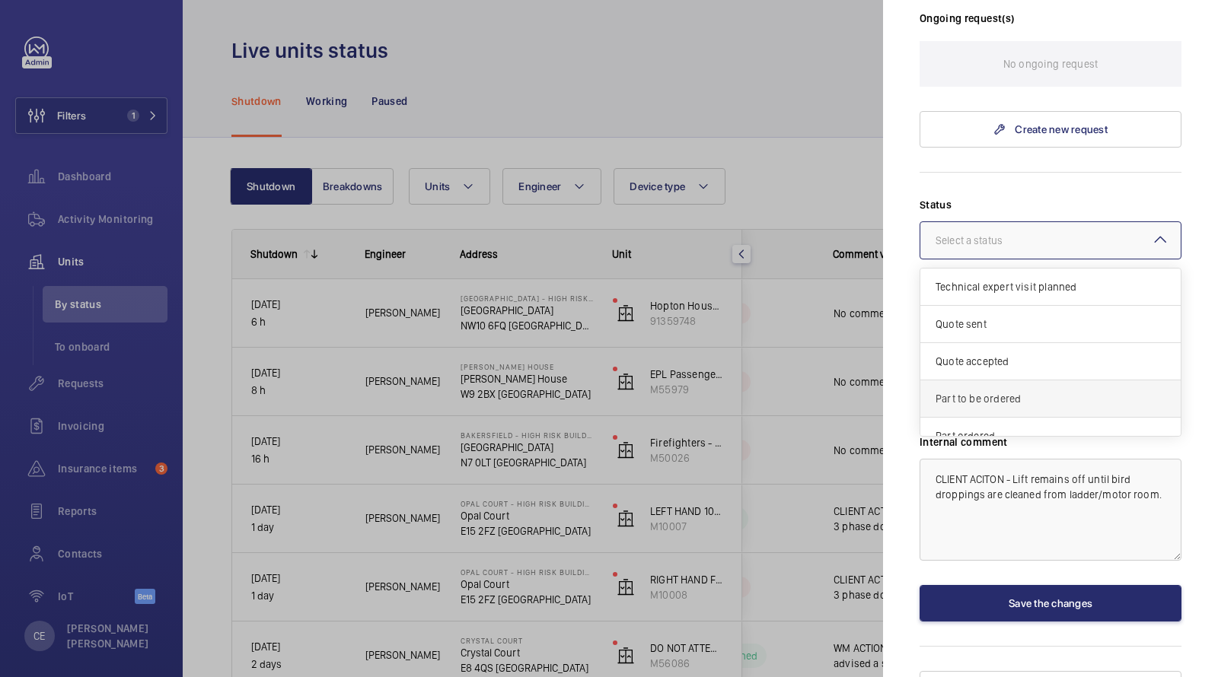
scroll to position [128, 0]
click at [945, 413] on span "Other" at bounding box center [1051, 420] width 230 height 15
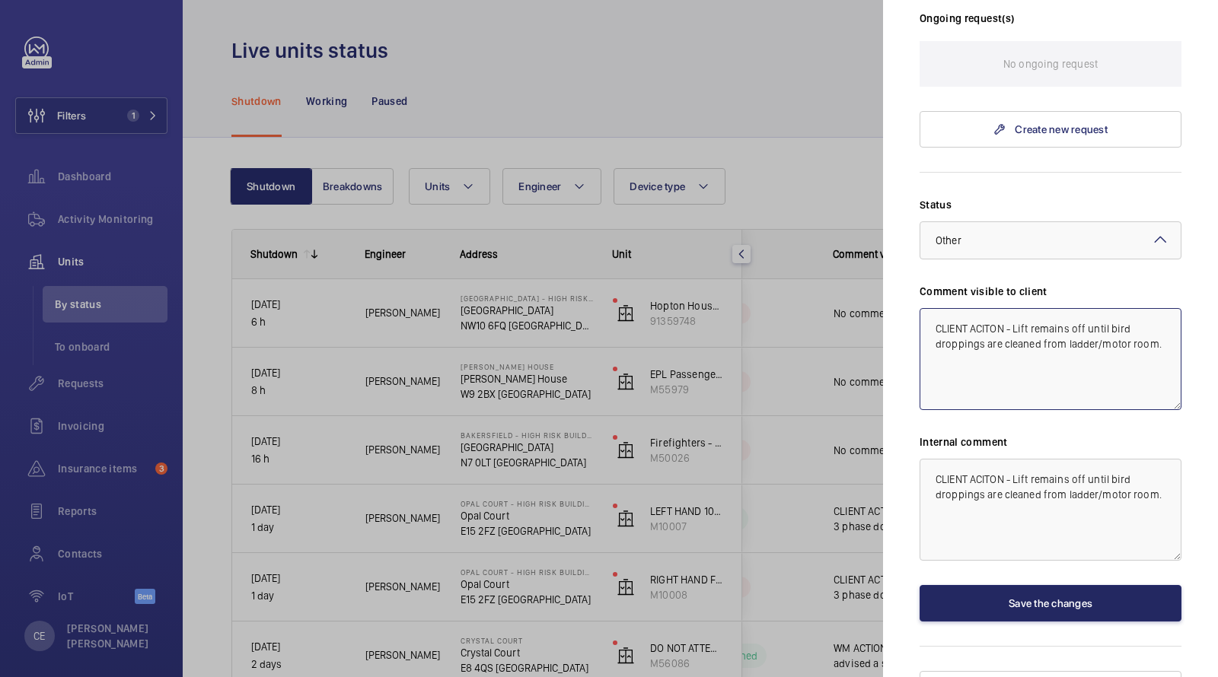
type textarea "CLIENT ACITON - Lift remains off until bird droppings are cleaned from ladder/m…"
click at [967, 585] on button "Save the changes" at bounding box center [1051, 603] width 262 height 37
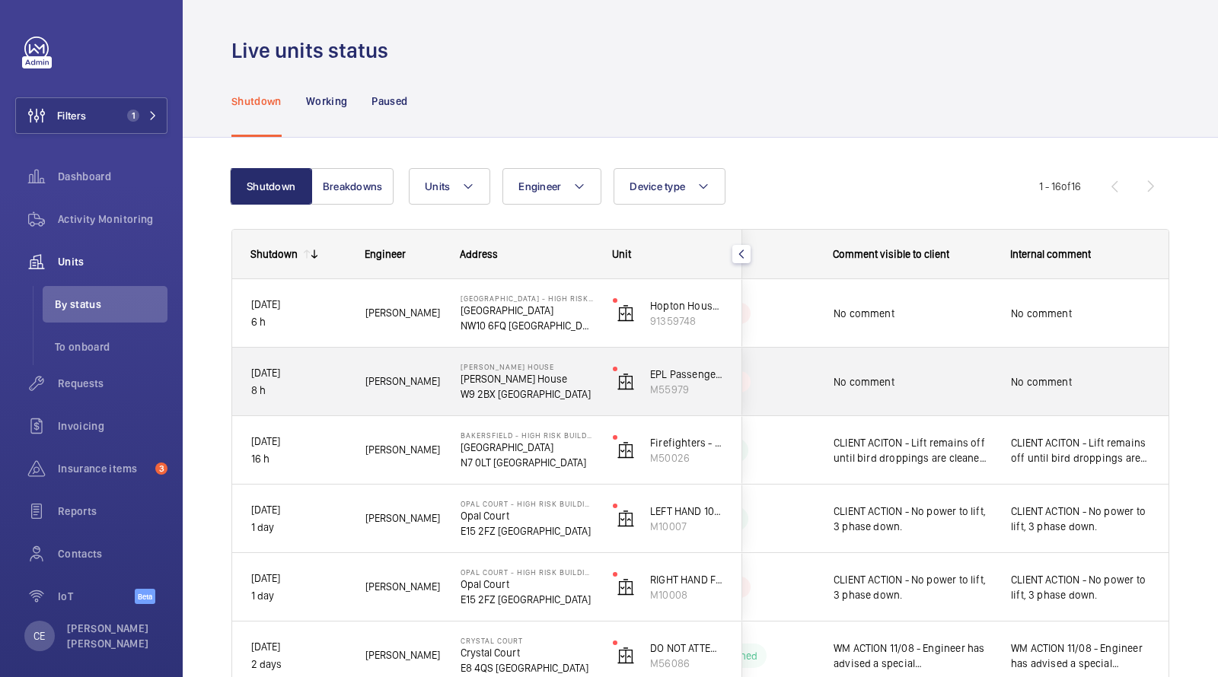
click at [904, 382] on span "No comment" at bounding box center [913, 382] width 158 height 15
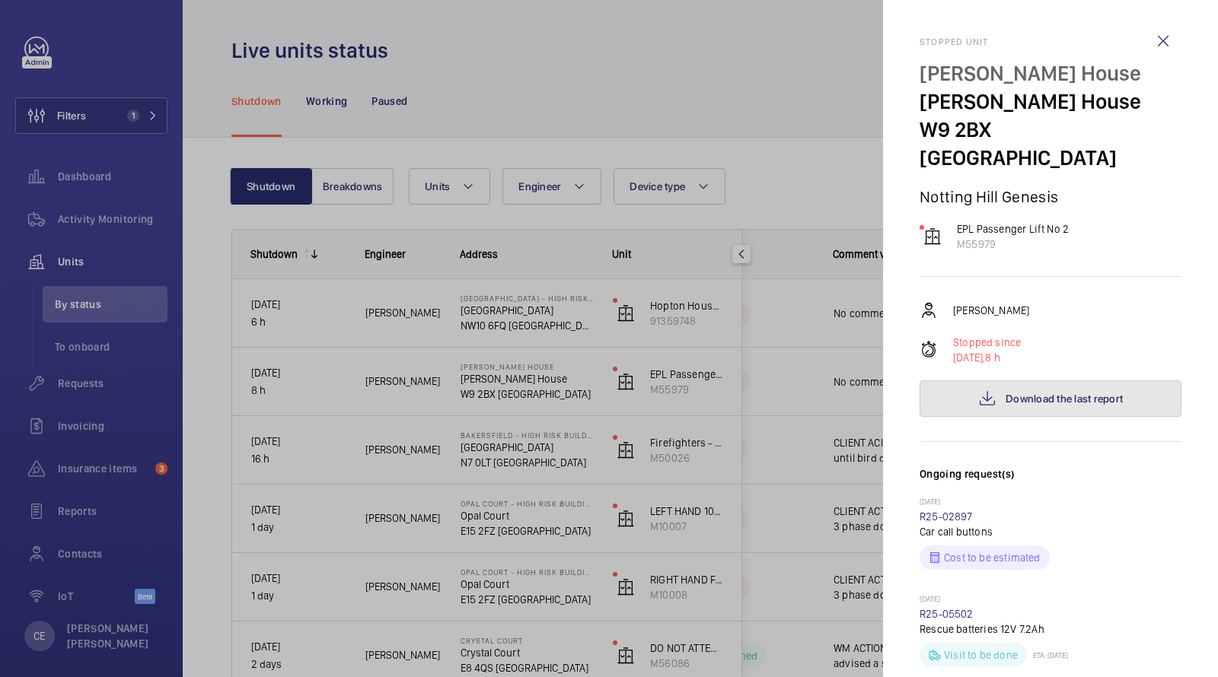
click at [1038, 393] on span "Download the last report" at bounding box center [1064, 399] width 117 height 12
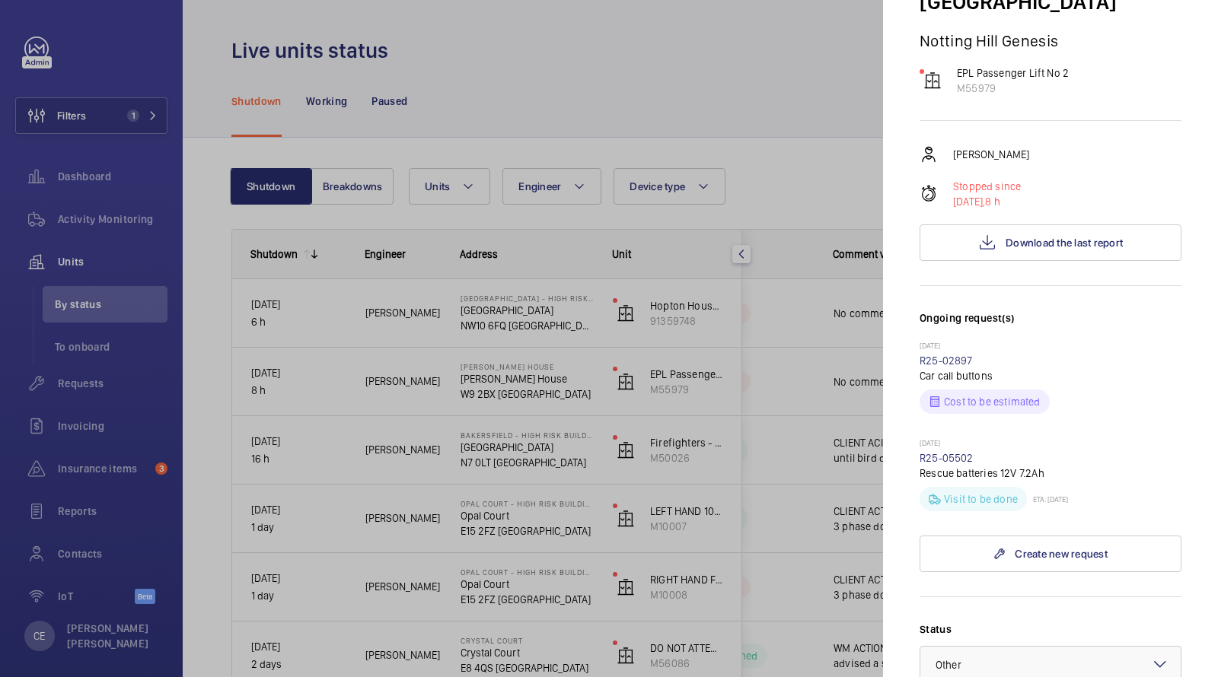
scroll to position [186, 0]
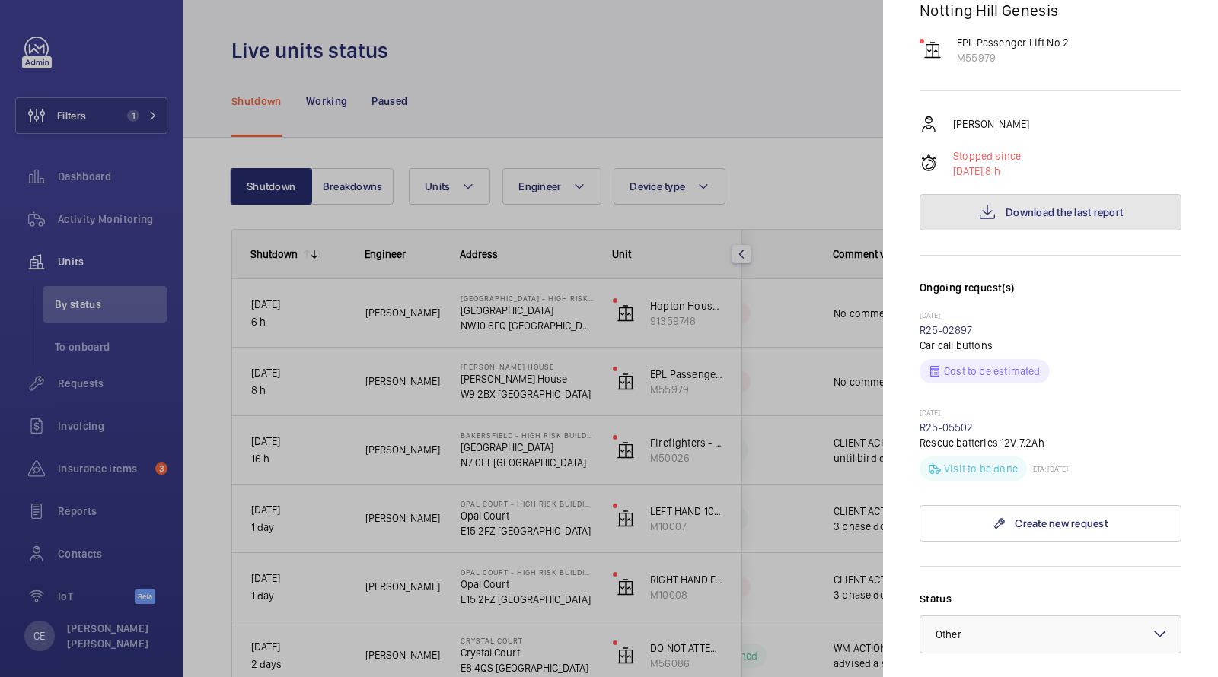
click at [988, 203] on mat-icon at bounding box center [987, 212] width 18 height 18
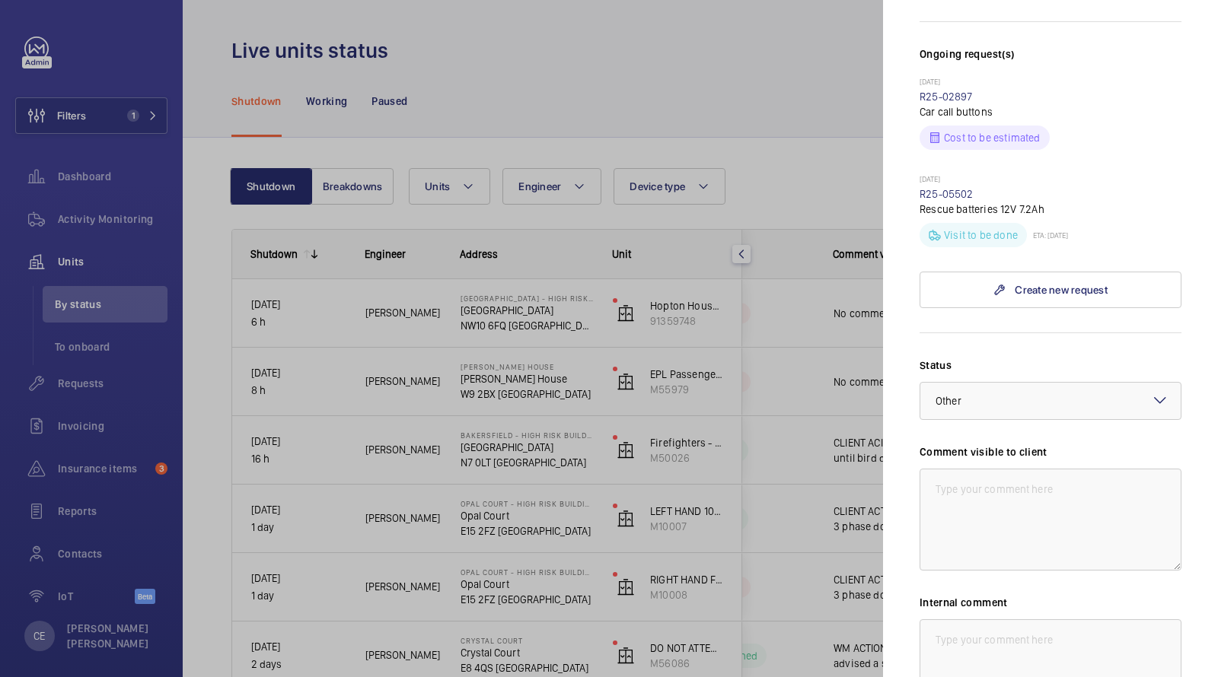
scroll to position [581, 0]
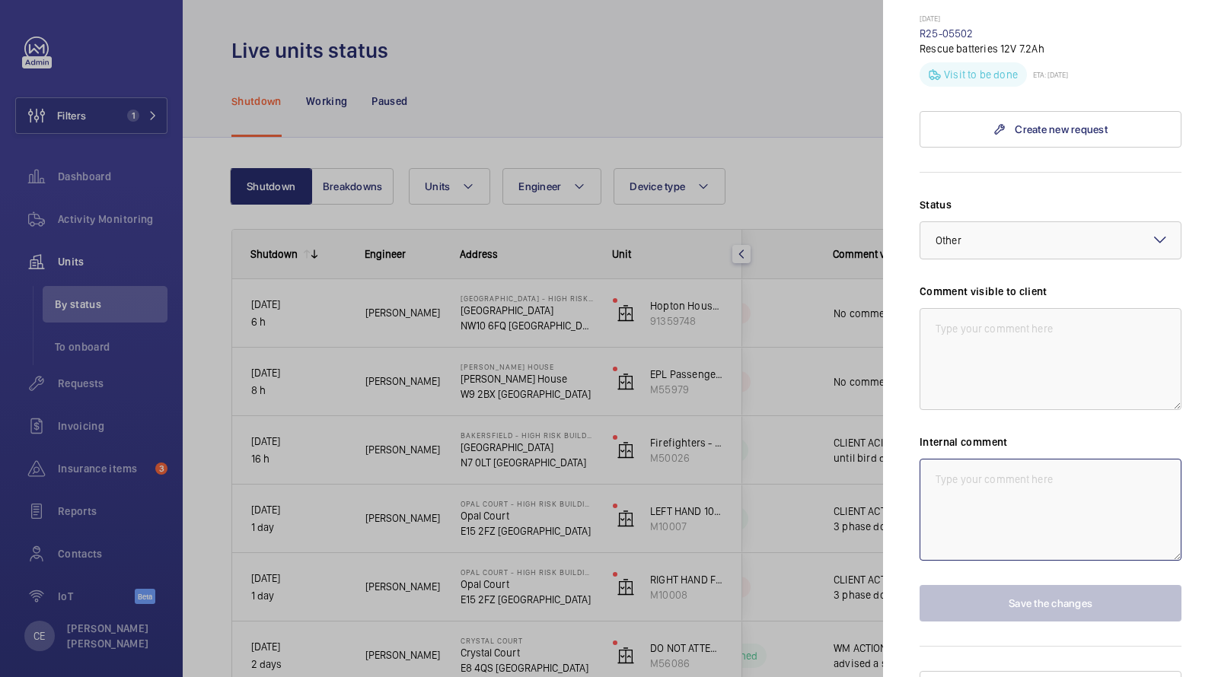
click at [1031, 477] on textarea at bounding box center [1051, 510] width 262 height 102
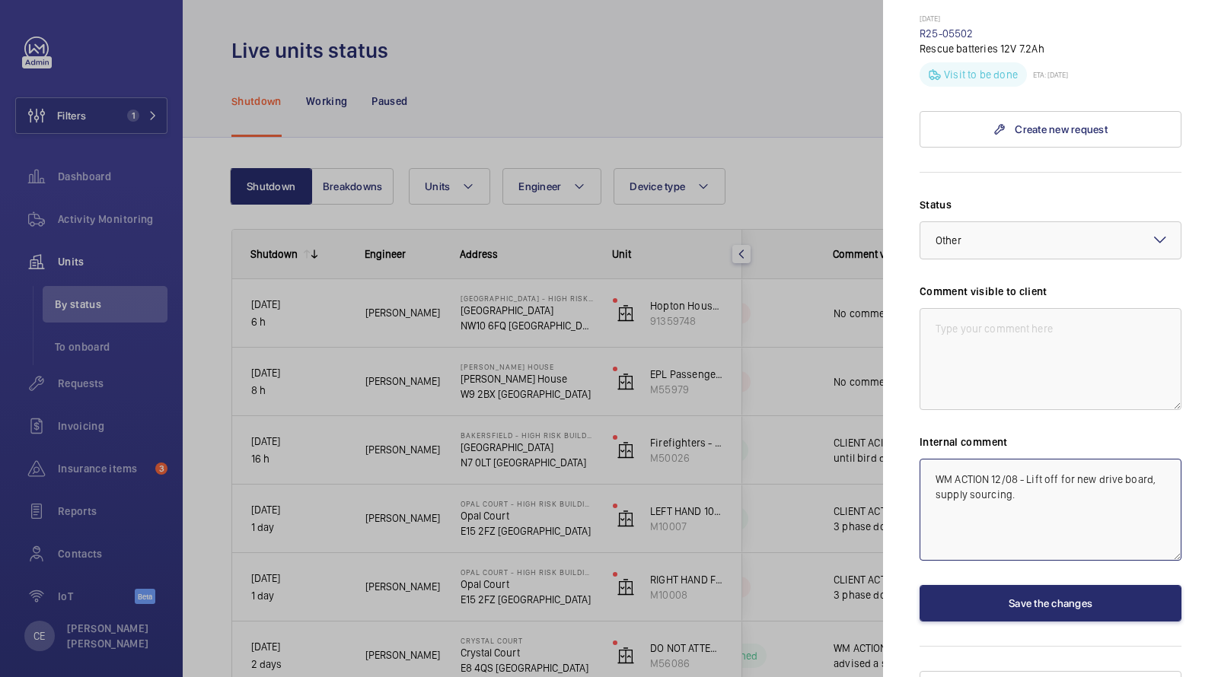
drag, startPoint x: 1045, startPoint y: 489, endPoint x: 865, endPoint y: 368, distance: 216.8
click at [873, 375] on mat-sidenav-container "Filters 1 Dashboard Activity Monitoring Units By status To onboard Requests Inv…" at bounding box center [609, 338] width 1218 height 677
type textarea "WM ACTION 12/08 - Lift off for new drive board, supply sourcing."
click at [999, 337] on textarea at bounding box center [1051, 359] width 262 height 102
paste textarea "WM ACTION 12/08 - Lift off for new drive board, supply sourcing."
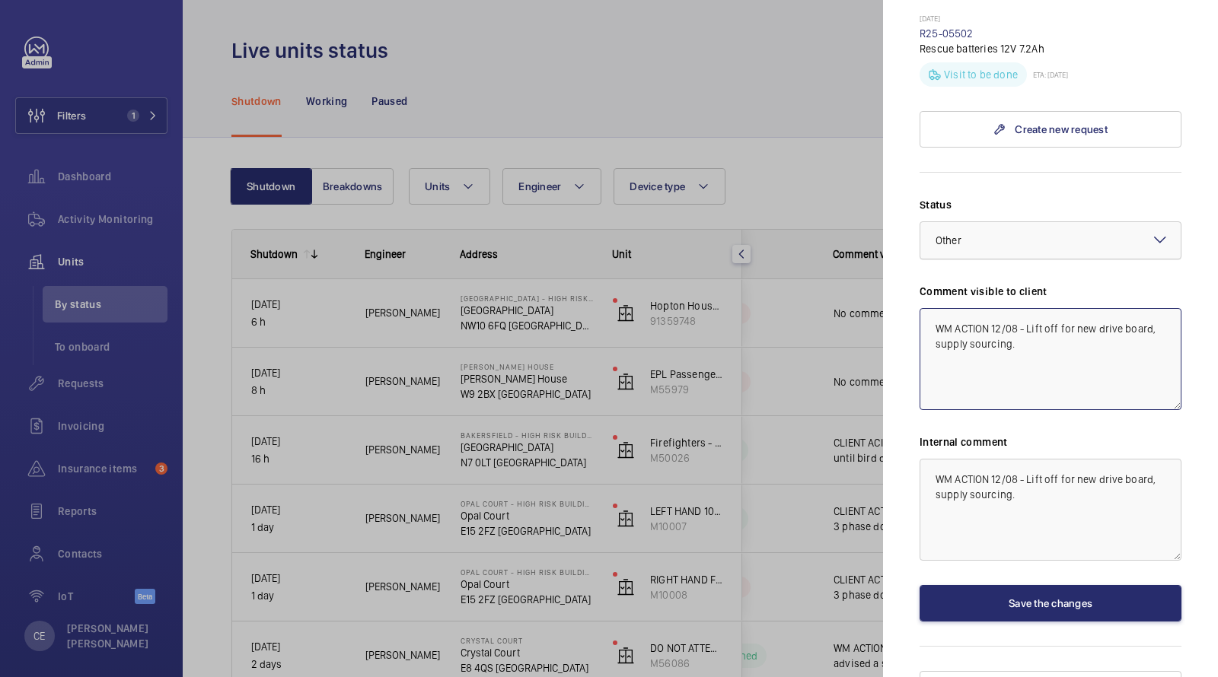
click at [999, 222] on div at bounding box center [1050, 240] width 260 height 37
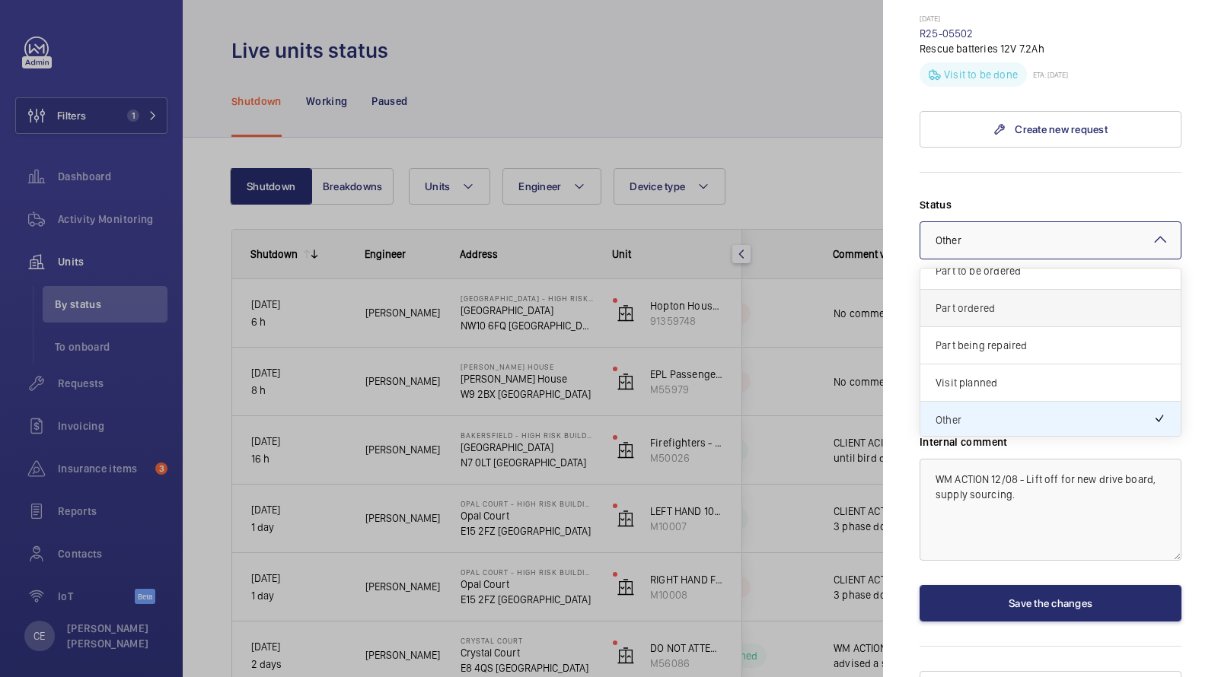
scroll to position [108, 0]
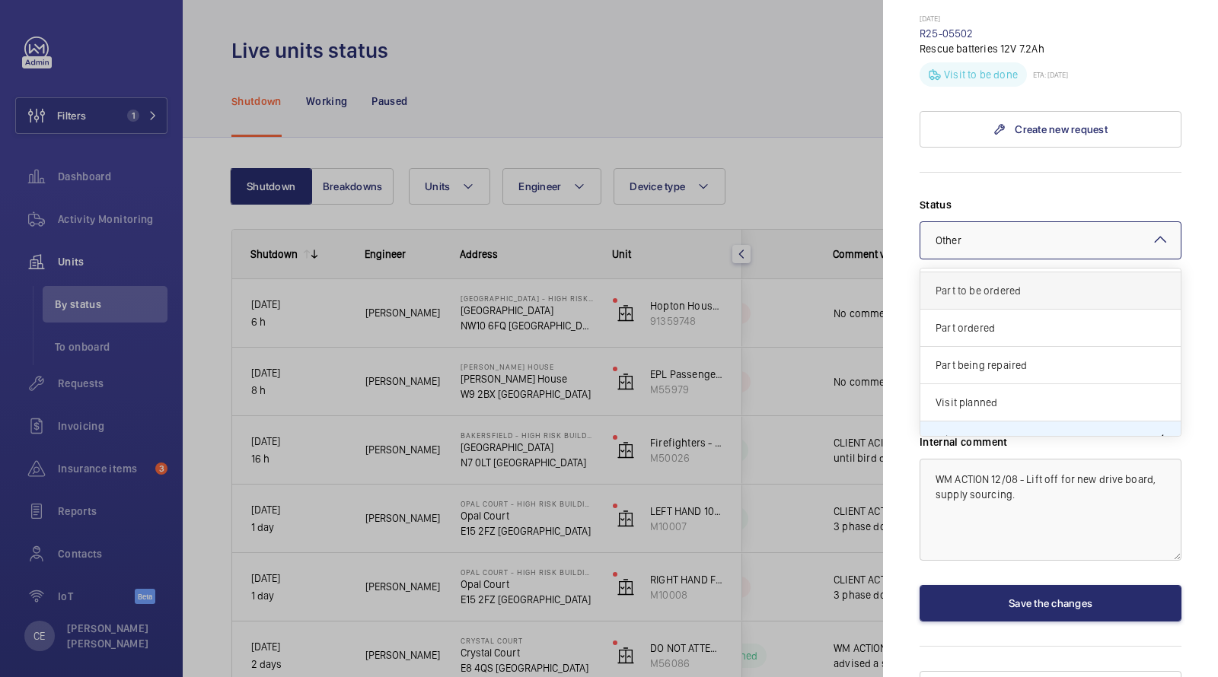
click at [996, 283] on span "Part to be ordered" at bounding box center [1051, 290] width 230 height 15
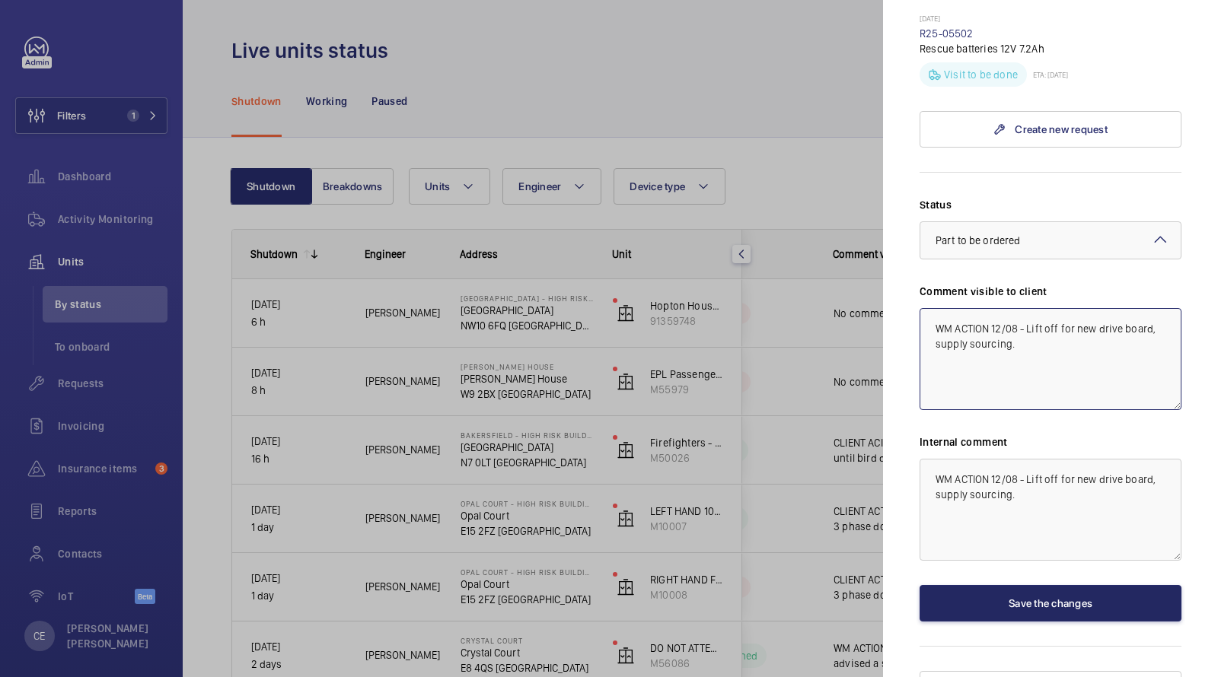
type textarea "WM ACTION 12/08 - Lift off for new drive board, supply sourcing."
click at [961, 585] on button "Save the changes" at bounding box center [1051, 603] width 262 height 37
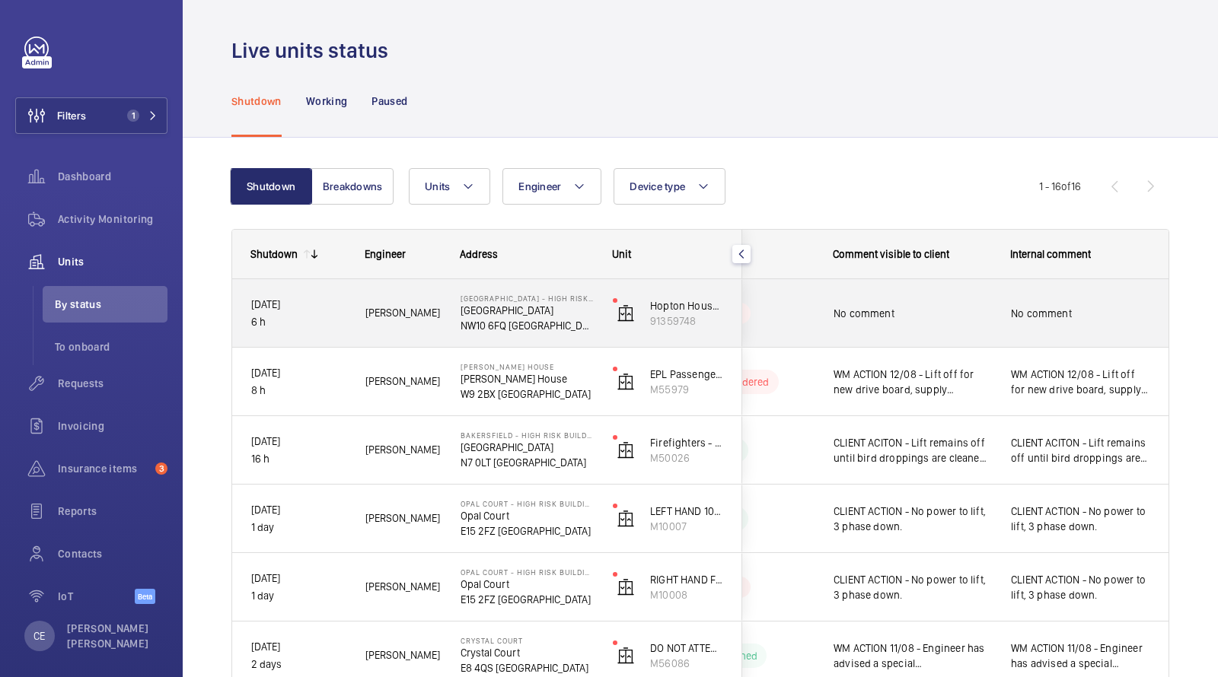
click at [901, 306] on span "No comment" at bounding box center [913, 313] width 158 height 15
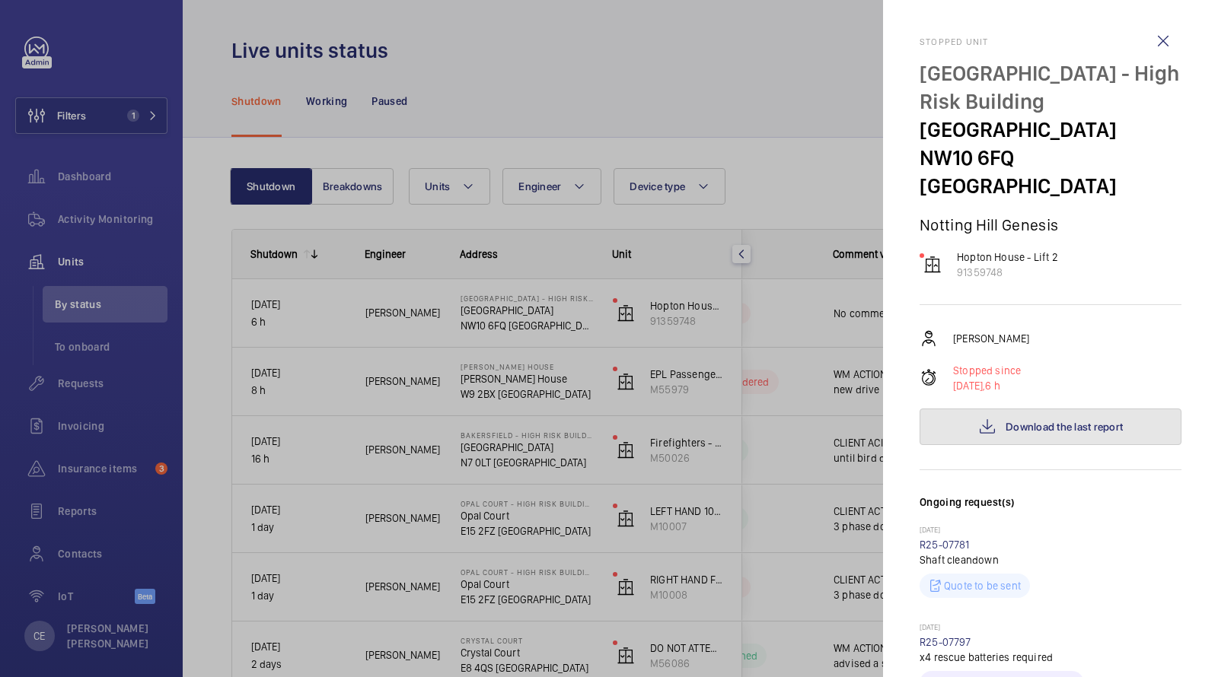
click at [980, 418] on mat-icon at bounding box center [987, 427] width 18 height 18
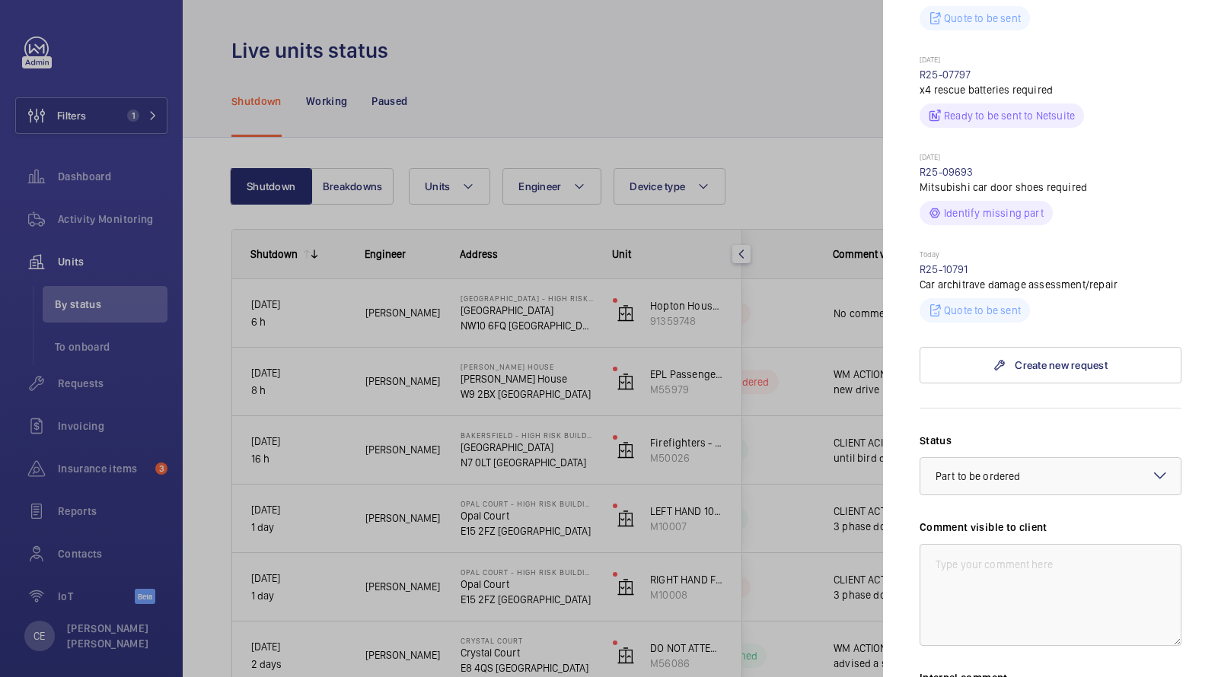
scroll to position [804, 0]
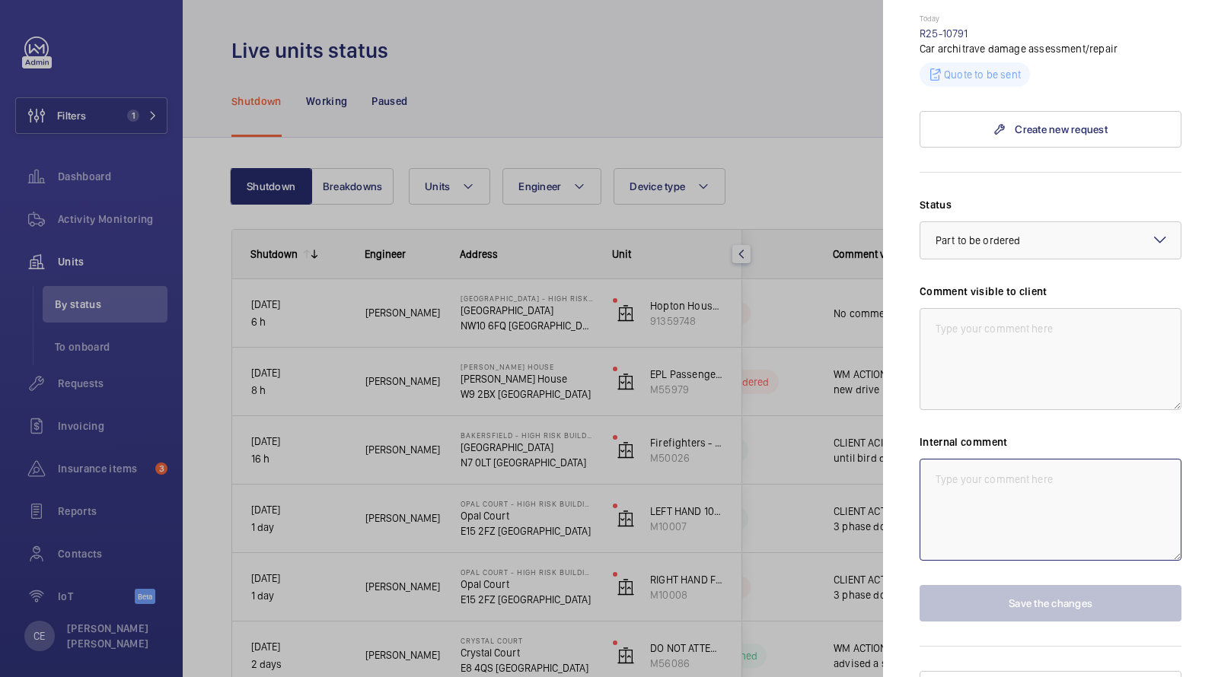
click at [1034, 486] on textarea at bounding box center [1051, 510] width 262 height 102
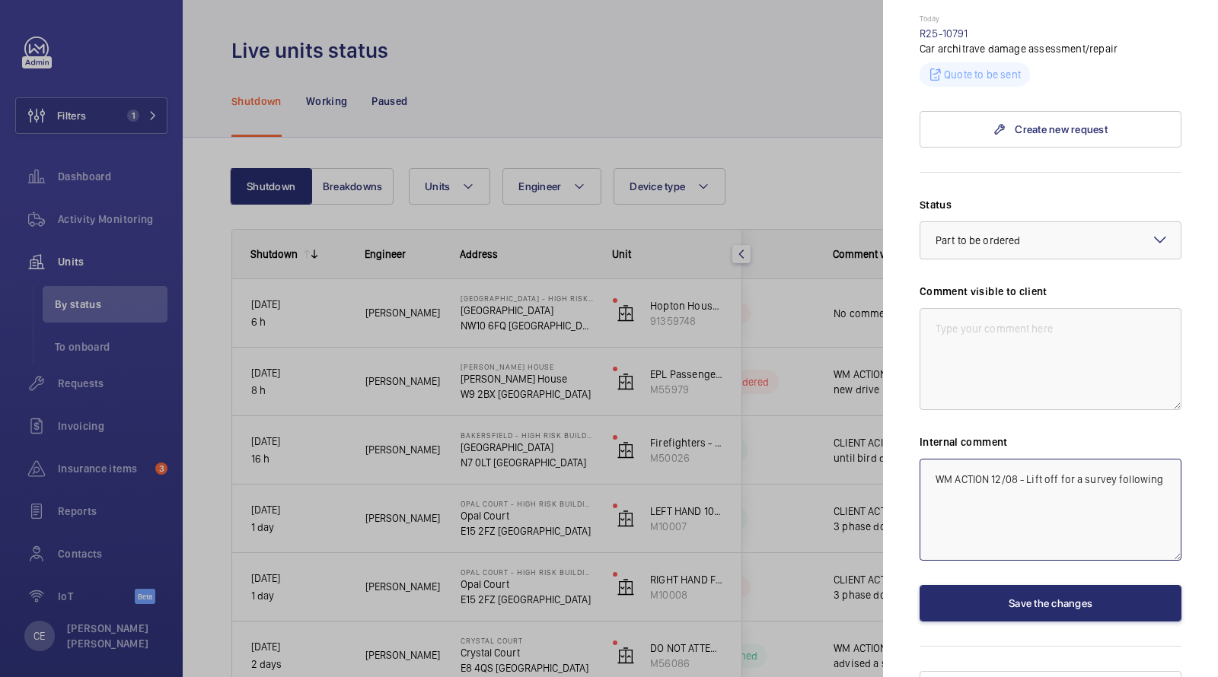
paste textarea "Car architrave has been damaged by excessive force, creating a 15mm gap between…"
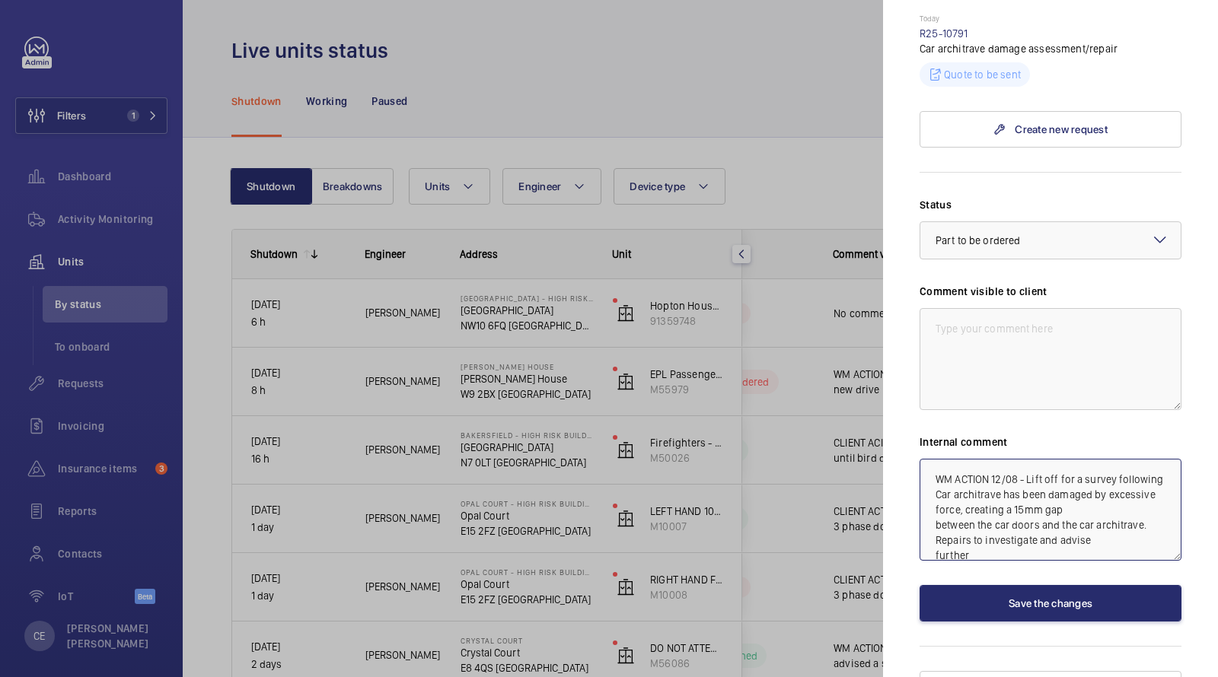
scroll to position [2, 0]
click at [1010, 465] on textarea "WM ACTION 12/08 - Lift off for a survey following Car architrave has been damag…" at bounding box center [1051, 510] width 262 height 102
click at [1143, 459] on textarea "WM ACTION 12/08 - Lift off for a survey following Car architrave has been damag…" at bounding box center [1051, 510] width 262 height 102
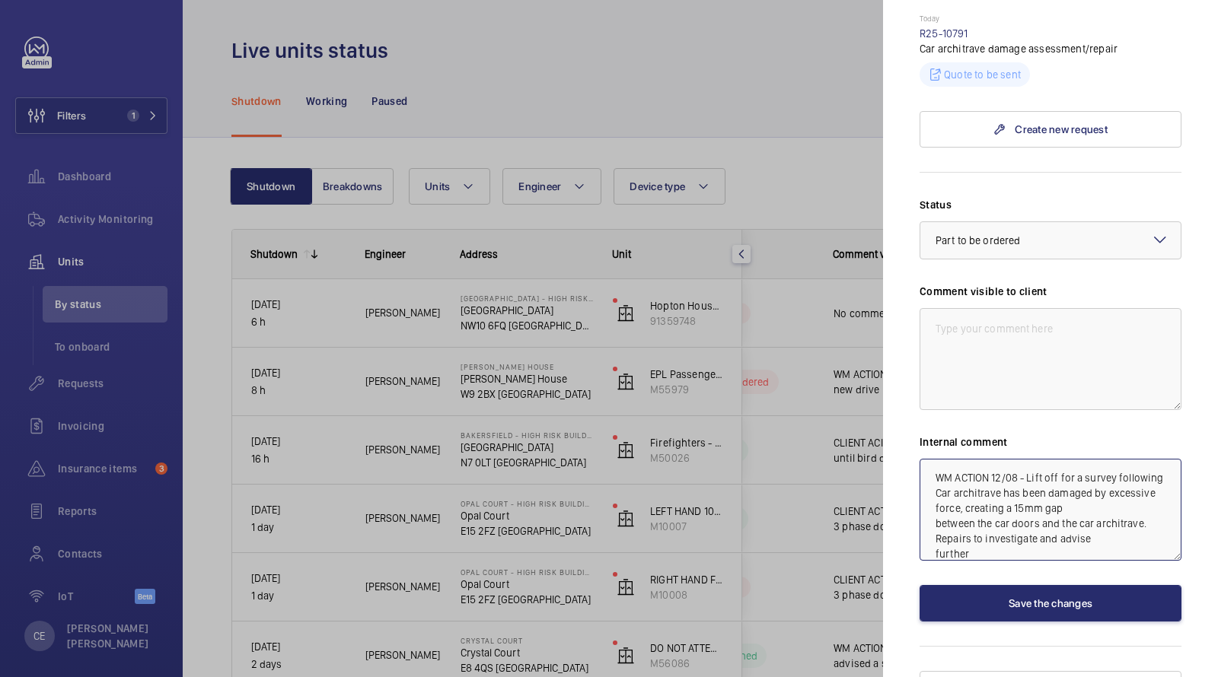
click at [1143, 459] on textarea "WM ACTION 12/08 - Lift off for a survey following Car architrave has been damag…" at bounding box center [1051, 510] width 262 height 102
click at [1006, 459] on textarea "WM ACTION 12/08 - Lift off for a survey due to the Car architrave has been dama…" at bounding box center [1051, 510] width 262 height 102
click at [935, 521] on textarea "WM ACTION 12/08 - Lift off for a survey due to the Car architrave which has bee…" at bounding box center [1051, 510] width 262 height 102
click at [1138, 502] on textarea "WM ACTION 12/08 - Lift off for a survey due to the Car architrave which has bee…" at bounding box center [1051, 510] width 262 height 102
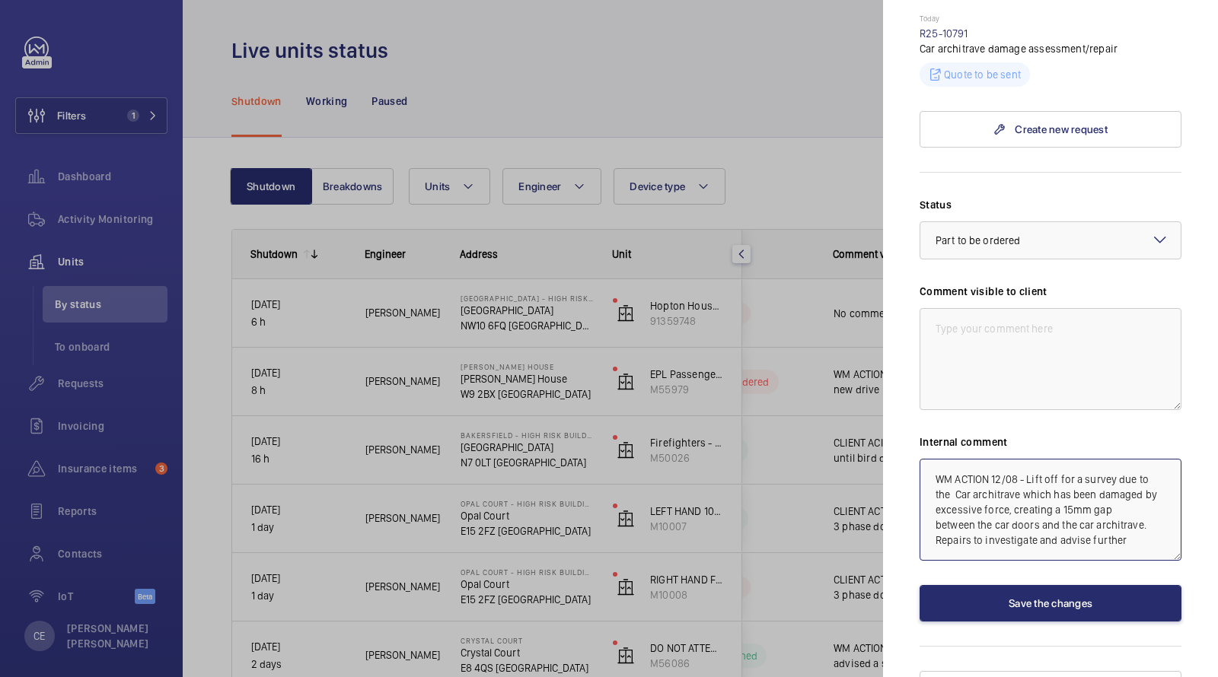
click at [1133, 510] on textarea "WM ACTION 12/08 - Lift off for a survey due to the Car architrave which has bee…" at bounding box center [1051, 510] width 262 height 102
drag, startPoint x: 1111, startPoint y: 526, endPoint x: 767, endPoint y: 336, distance: 393.2
click at [771, 343] on mat-sidenav-container "Filters 1 Dashboard Activity Monitoring Units By status To onboard Requests Inv…" at bounding box center [609, 338] width 1218 height 677
type textarea "WM ACTION 12/08 - Lift off for a survey due to the Car architrave which has bee…"
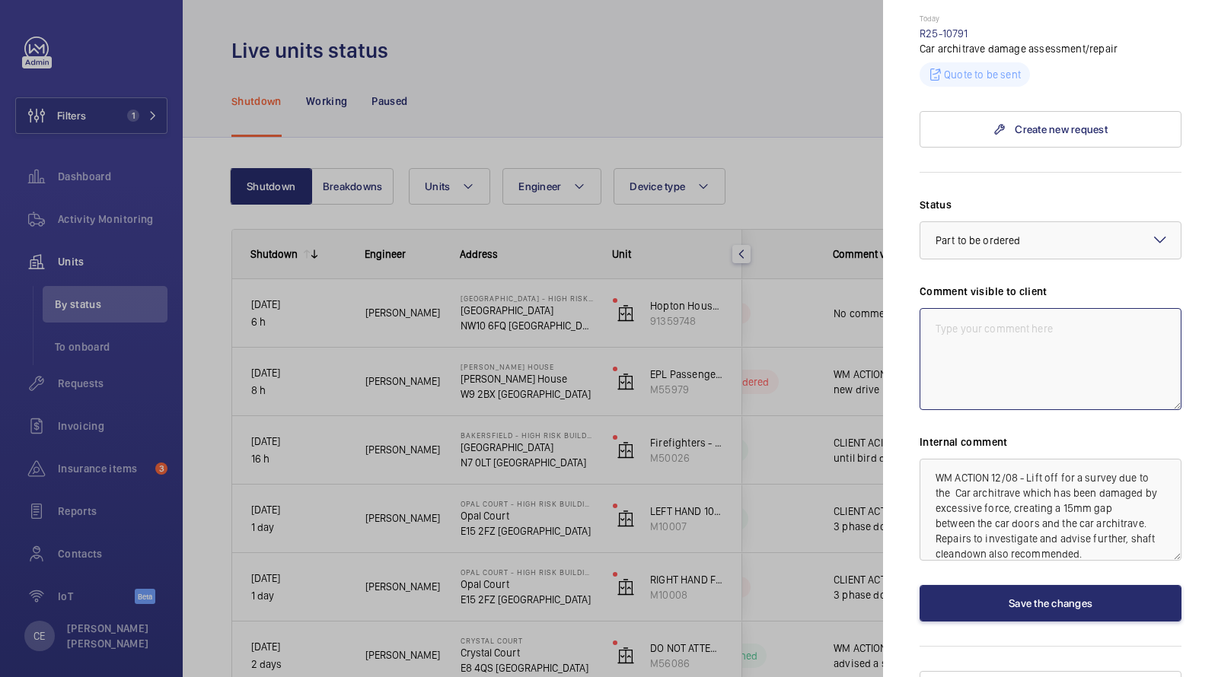
click at [980, 324] on textarea at bounding box center [1051, 359] width 262 height 102
paste textarea "WM ACTION 12/08 - Lift off for a survey due to the Car architrave which has bee…"
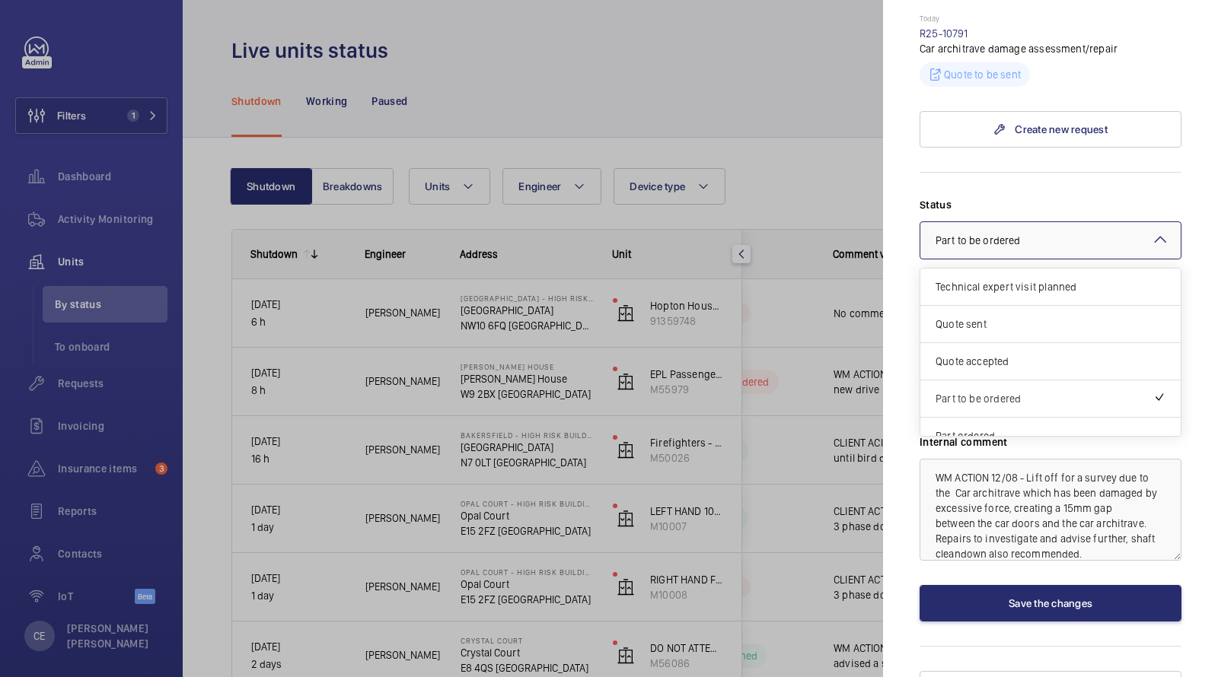
click at [983, 234] on span "Part to be ordered" at bounding box center [978, 240] width 84 height 12
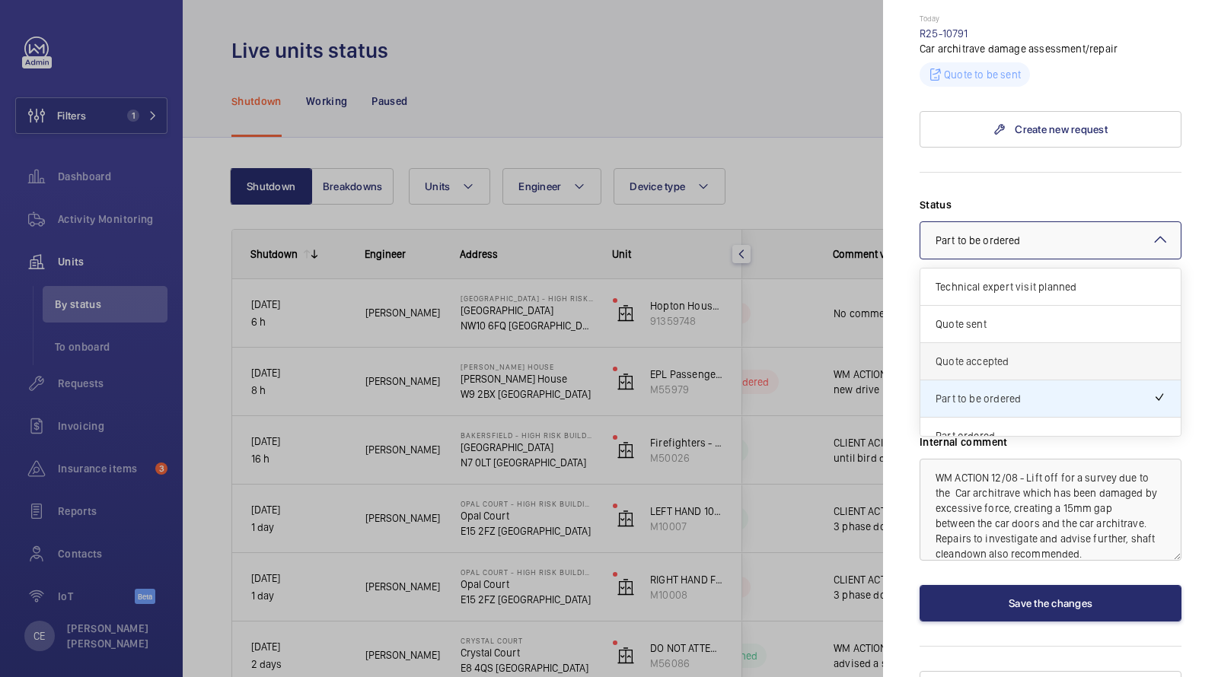
scroll to position [128, 0]
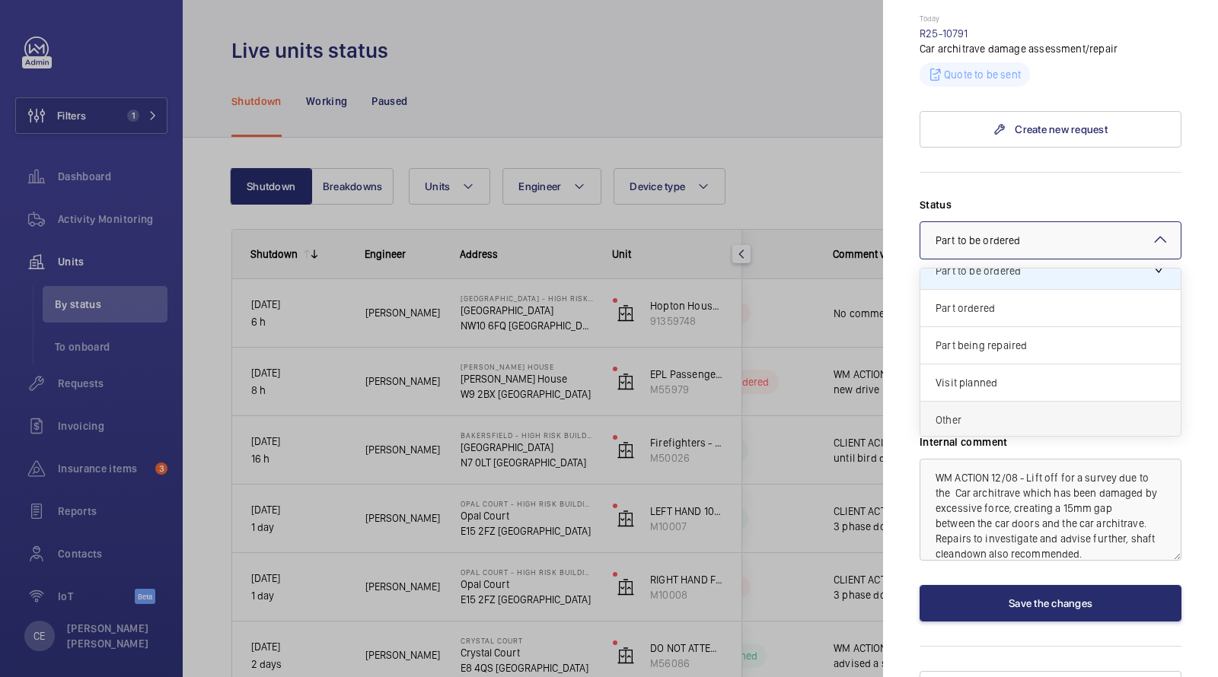
click at [964, 413] on span "Other" at bounding box center [1051, 420] width 230 height 15
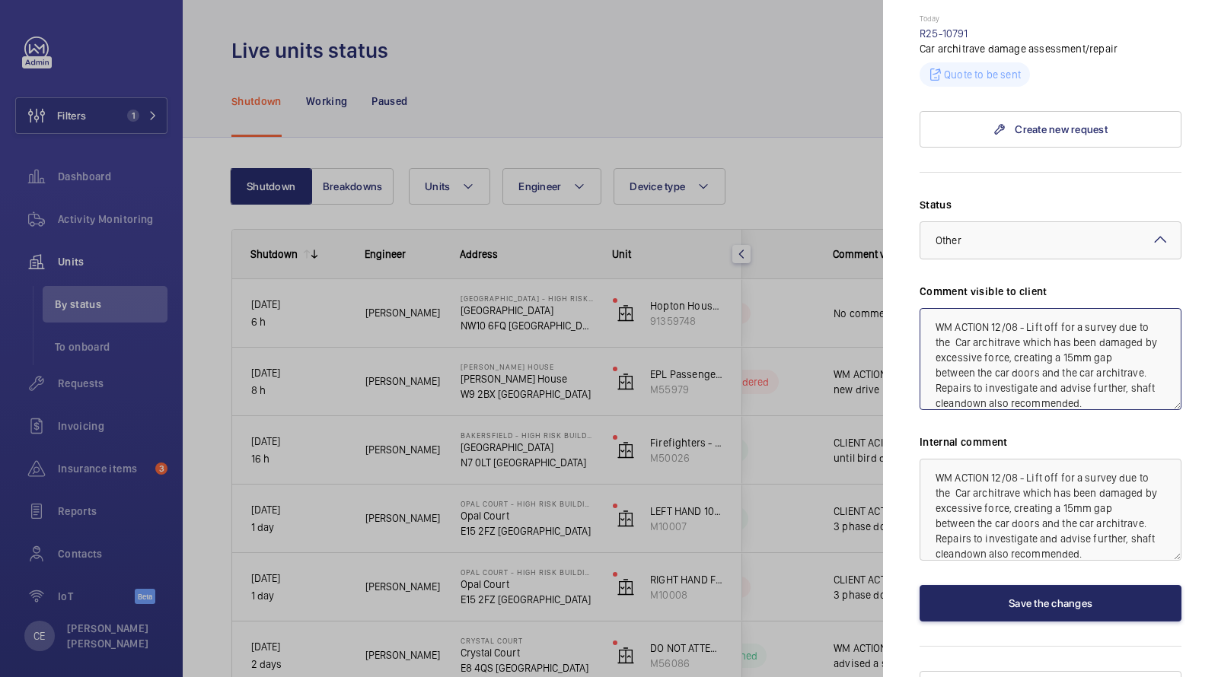
type textarea "WM ACTION 12/08 - Lift off for a survey due to the Car architrave which has bee…"
click at [1002, 587] on button "Save the changes" at bounding box center [1051, 603] width 262 height 37
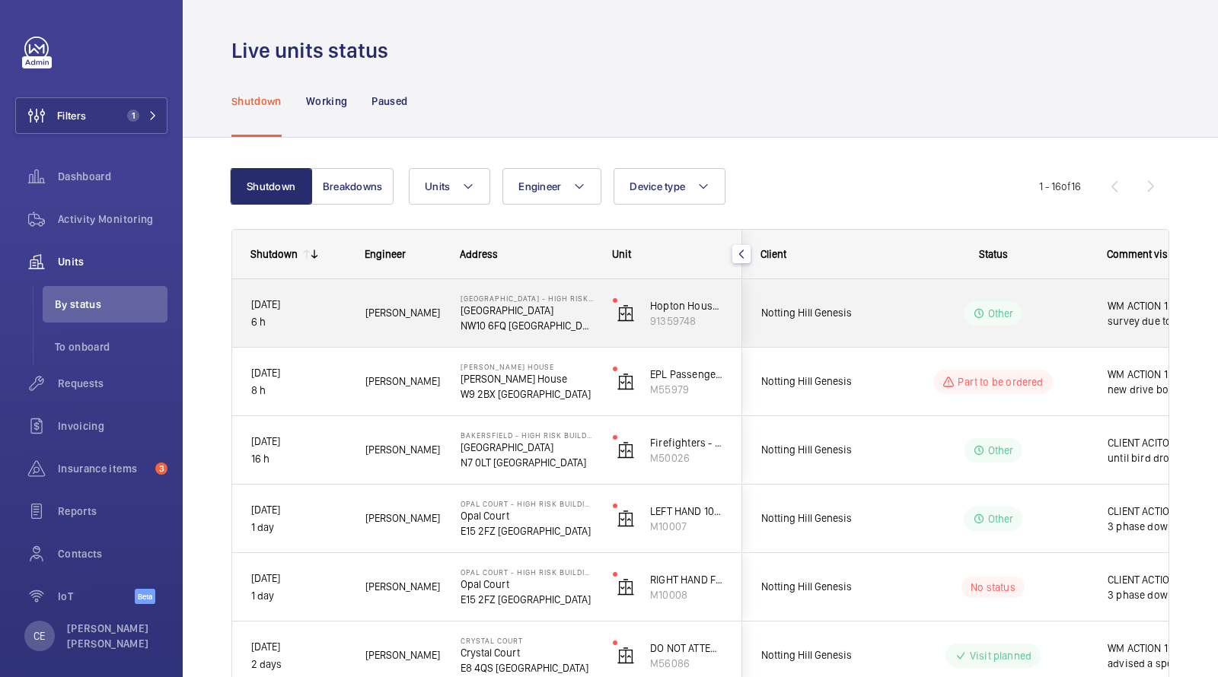
scroll to position [0, 274]
